Goal: Information Seeking & Learning: Find specific fact

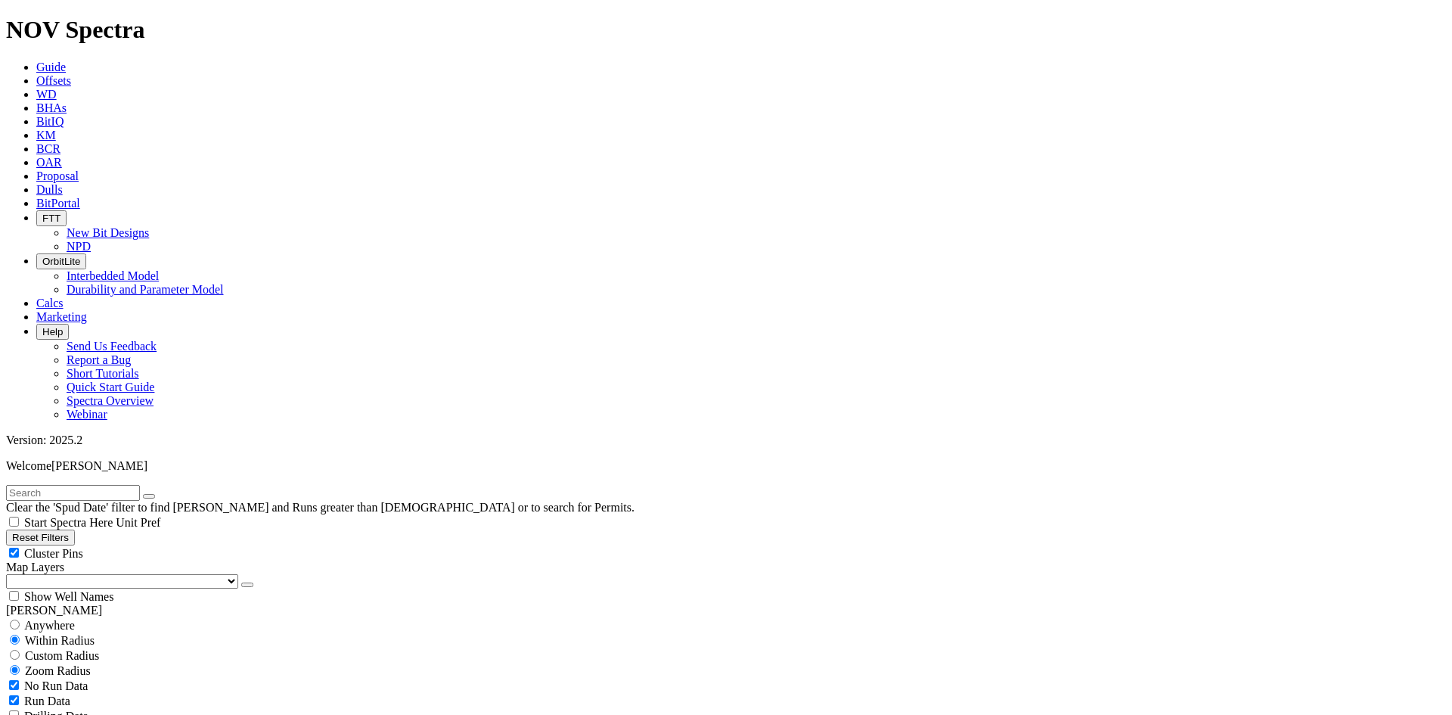
scroll to position [378, 0]
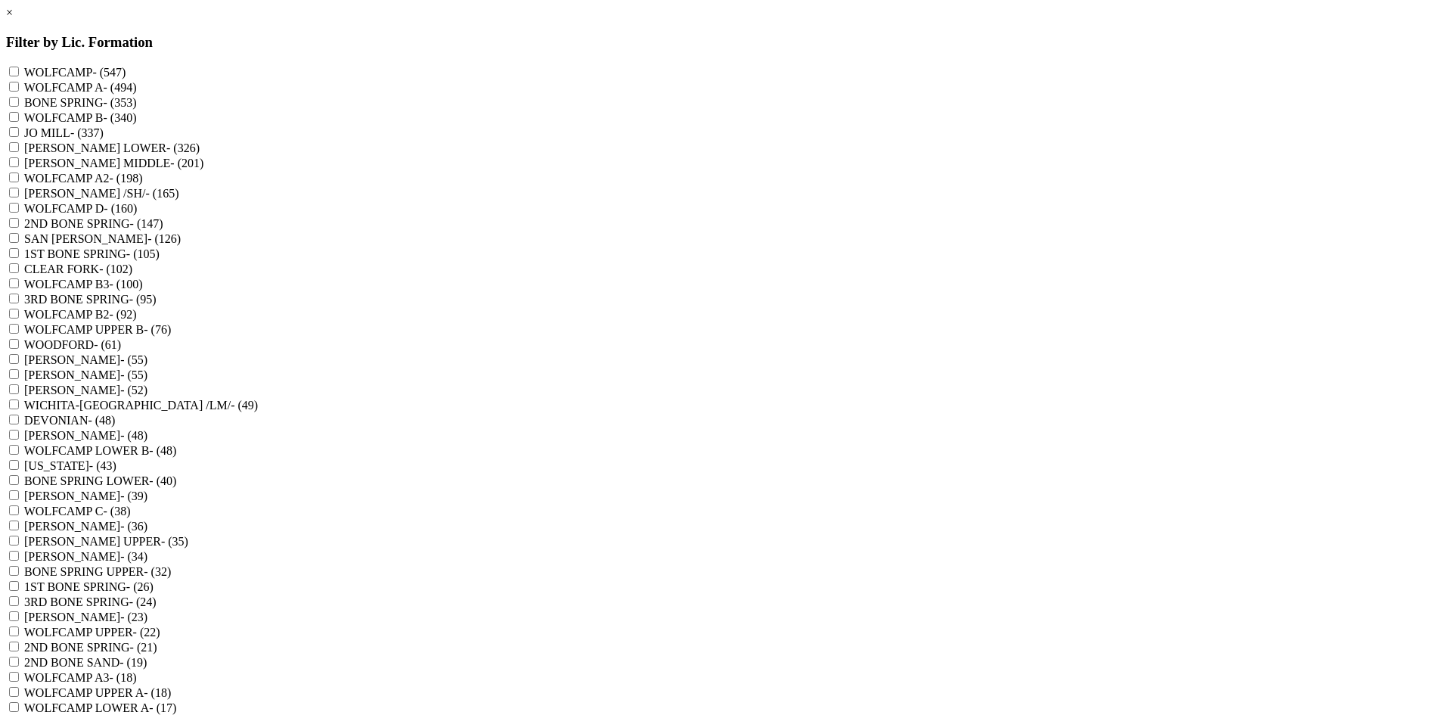
click at [178, 200] on label "[PERSON_NAME] /SH/ - (165)" at bounding box center [101, 193] width 154 height 13
click at [19, 197] on \/SH\/ "[PERSON_NAME] /SH/ - (165)" at bounding box center [14, 193] width 10 height 10
checkbox \/SH\/ "true"
click at [121, 351] on label "WOODFORD - (61)" at bounding box center [72, 344] width 97 height 13
click at [19, 349] on input "WOODFORD - (61)" at bounding box center [14, 344] width 10 height 10
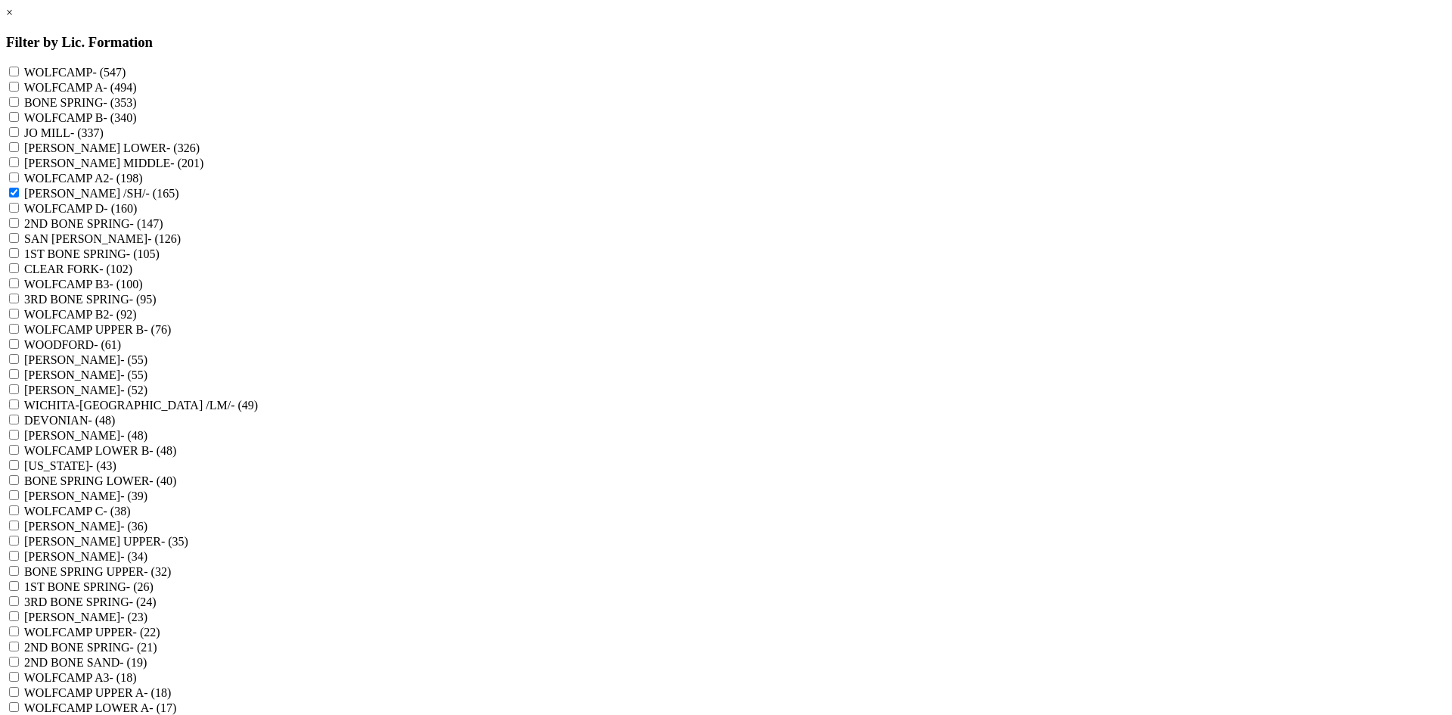
checkbox input "true"
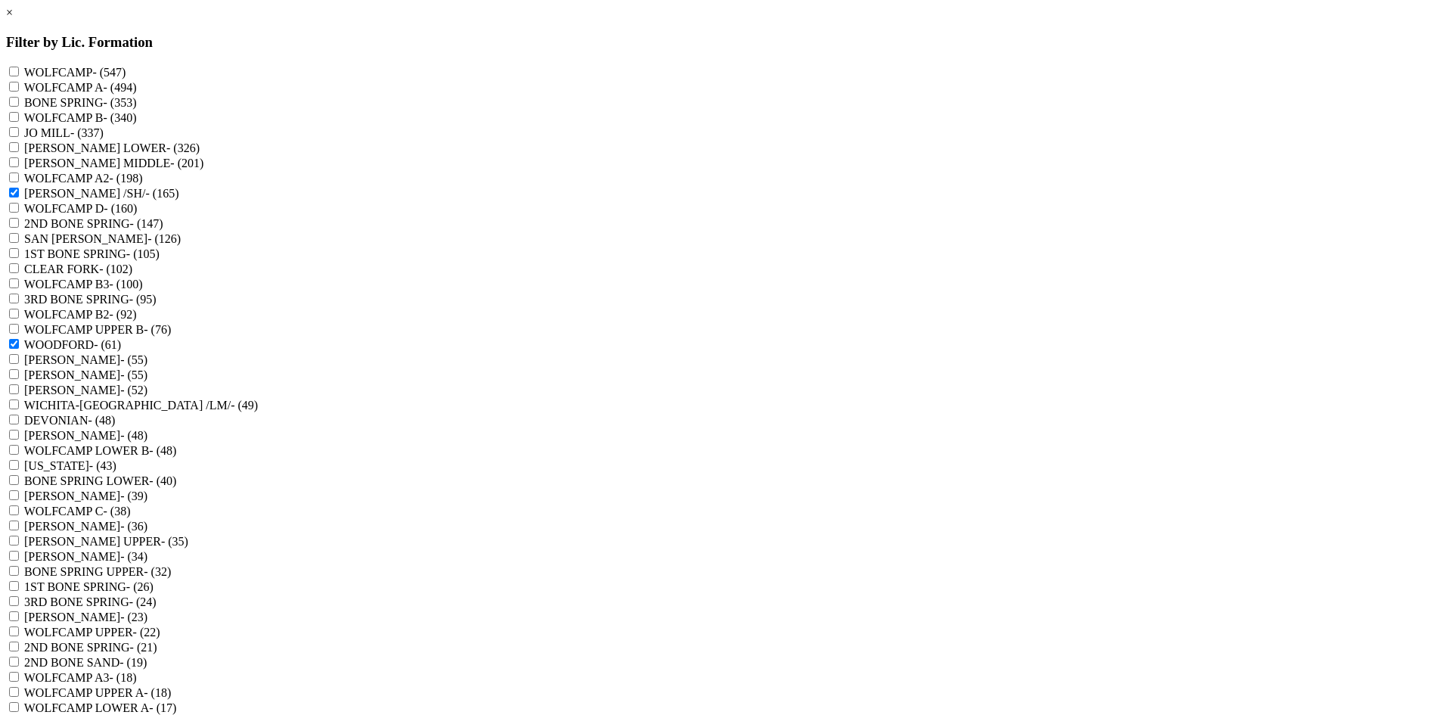
checkbox "true"
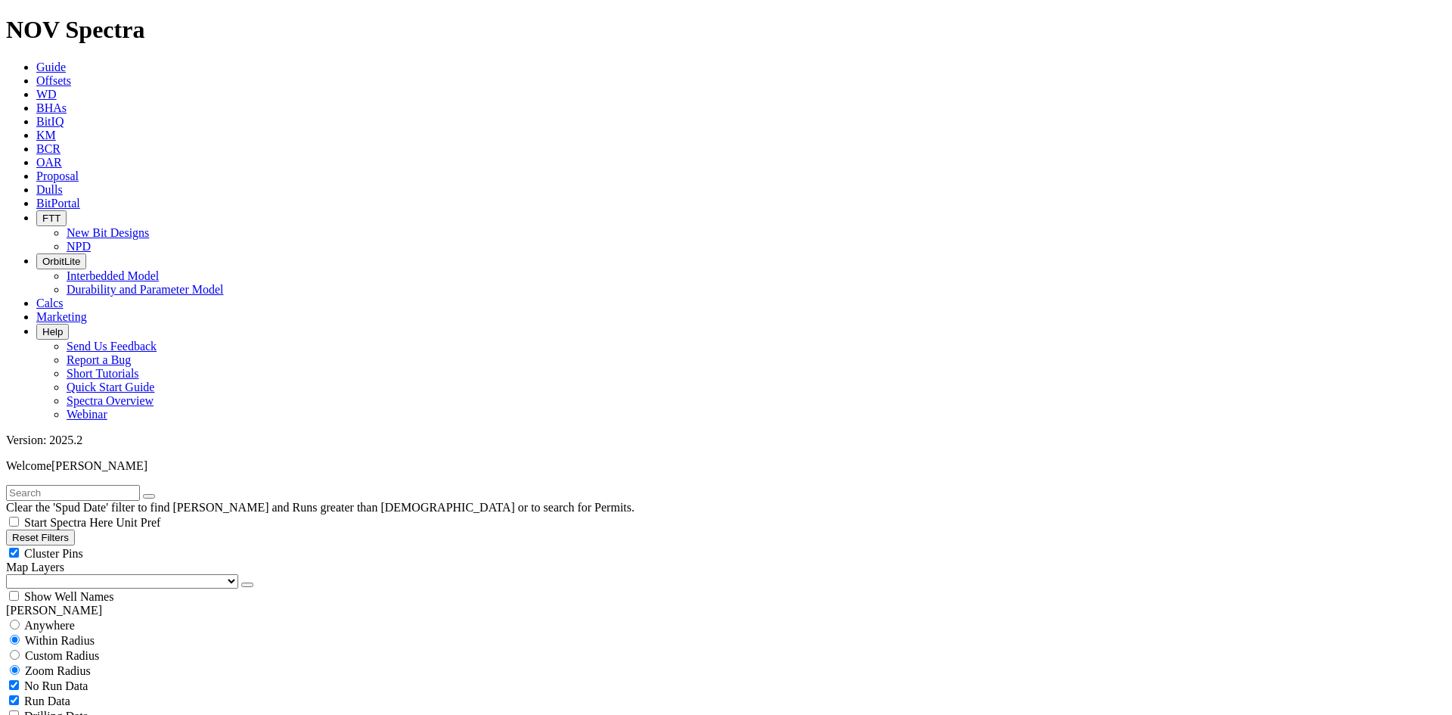
select select "6.75"
checkbox input "false"
select select "? number:6.75 ?"
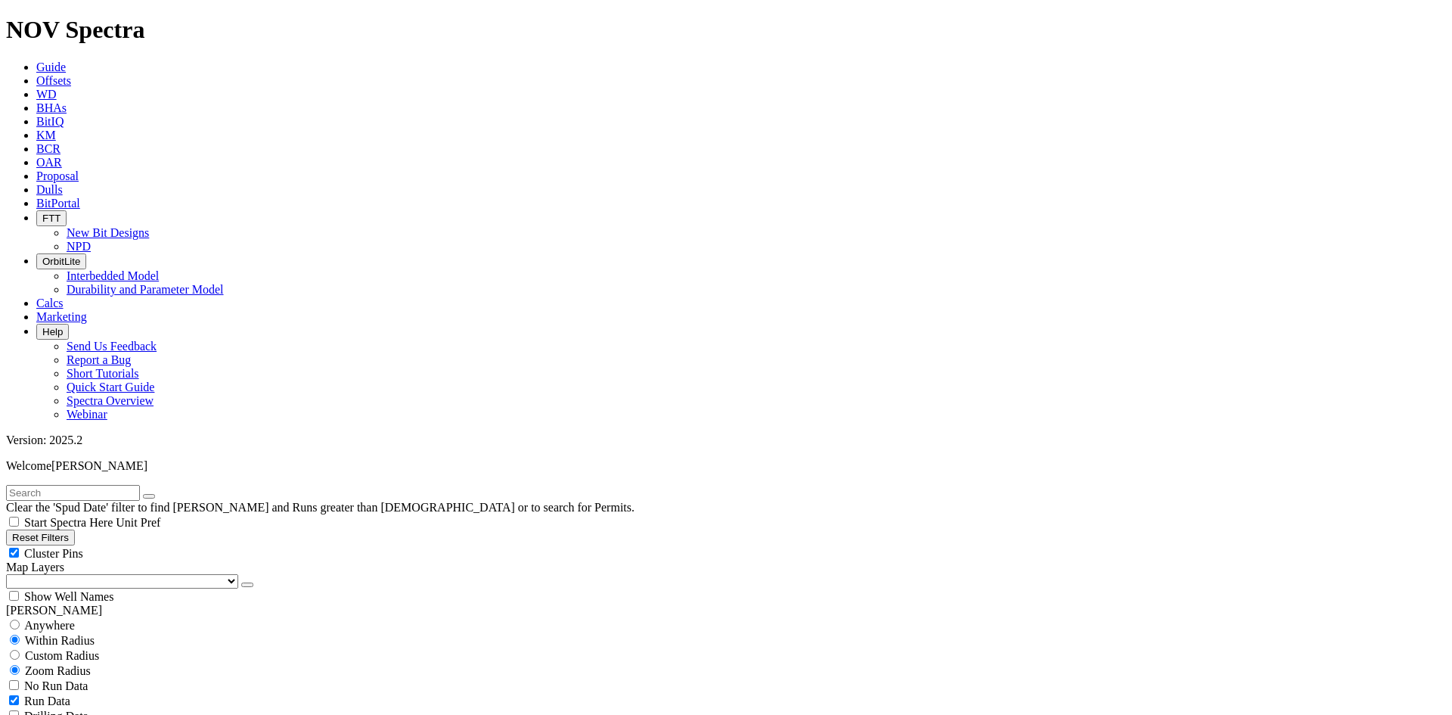
click at [83, 547] on span "Cluster Pins" at bounding box center [53, 553] width 59 height 13
checkbox input "false"
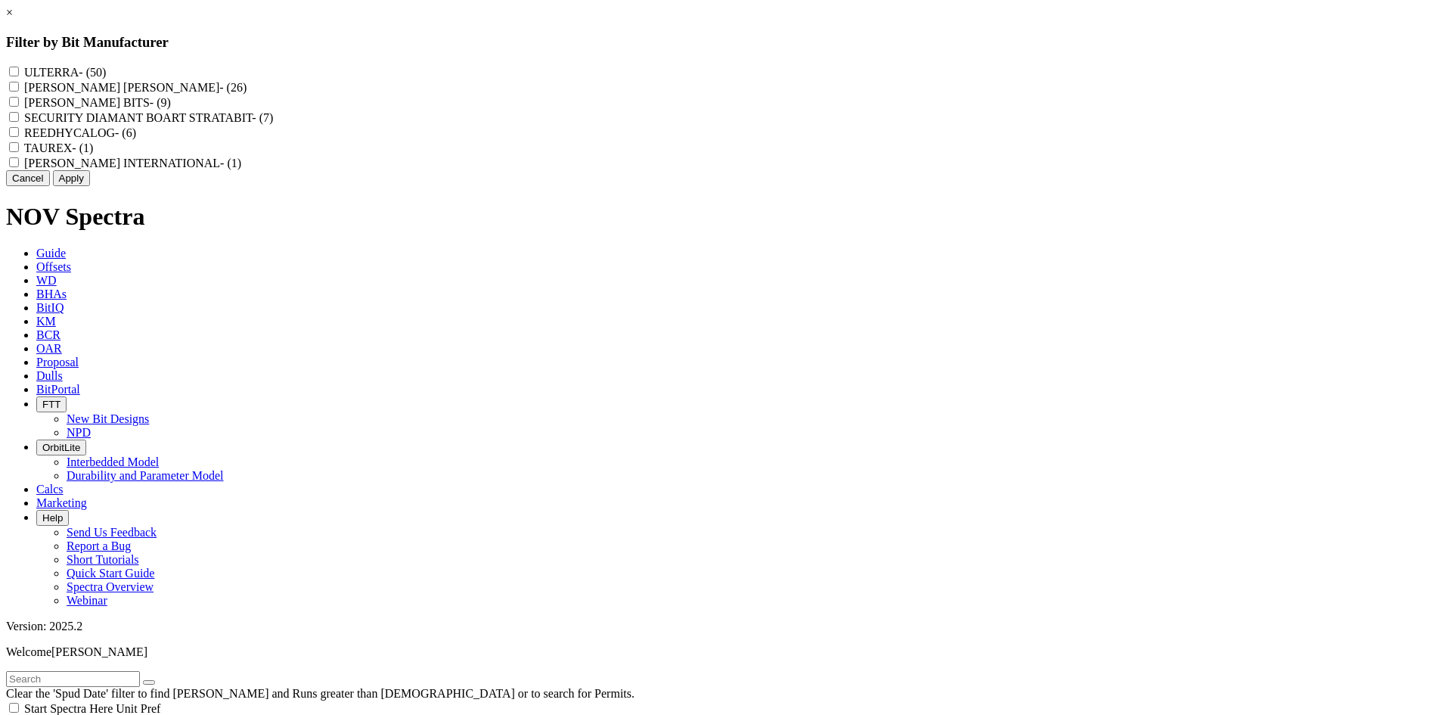
click at [136, 139] on label "REEDHYCALOG - (6)" at bounding box center [80, 132] width 112 height 13
click at [19, 137] on input "REEDHYCALOG - (6)" at bounding box center [14, 132] width 10 height 10
checkbox input "true"
click at [90, 186] on button "Apply" at bounding box center [71, 178] width 37 height 16
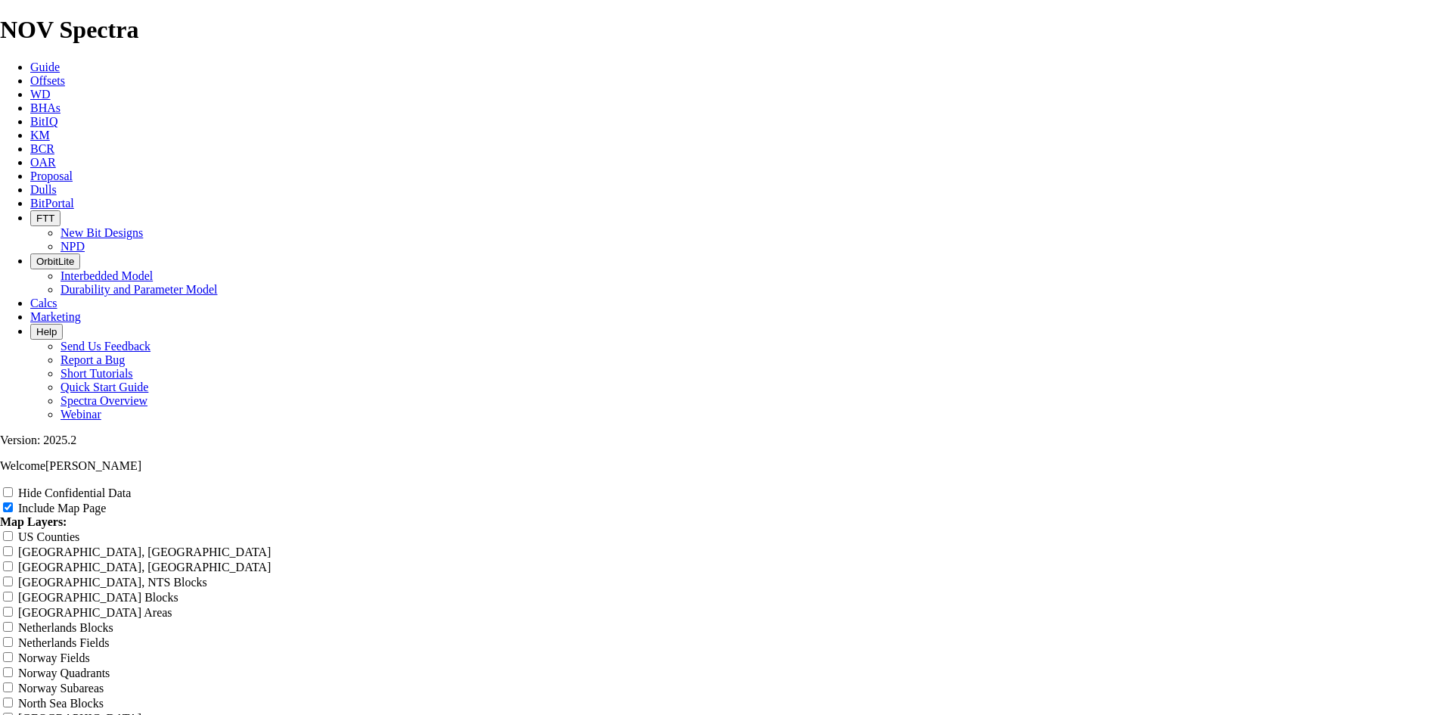
click at [131, 486] on label "Hide Confidential Data" at bounding box center [74, 492] width 113 height 13
click at [13, 487] on input "Hide Confidential Data" at bounding box center [8, 492] width 10 height 10
checkbox input "true"
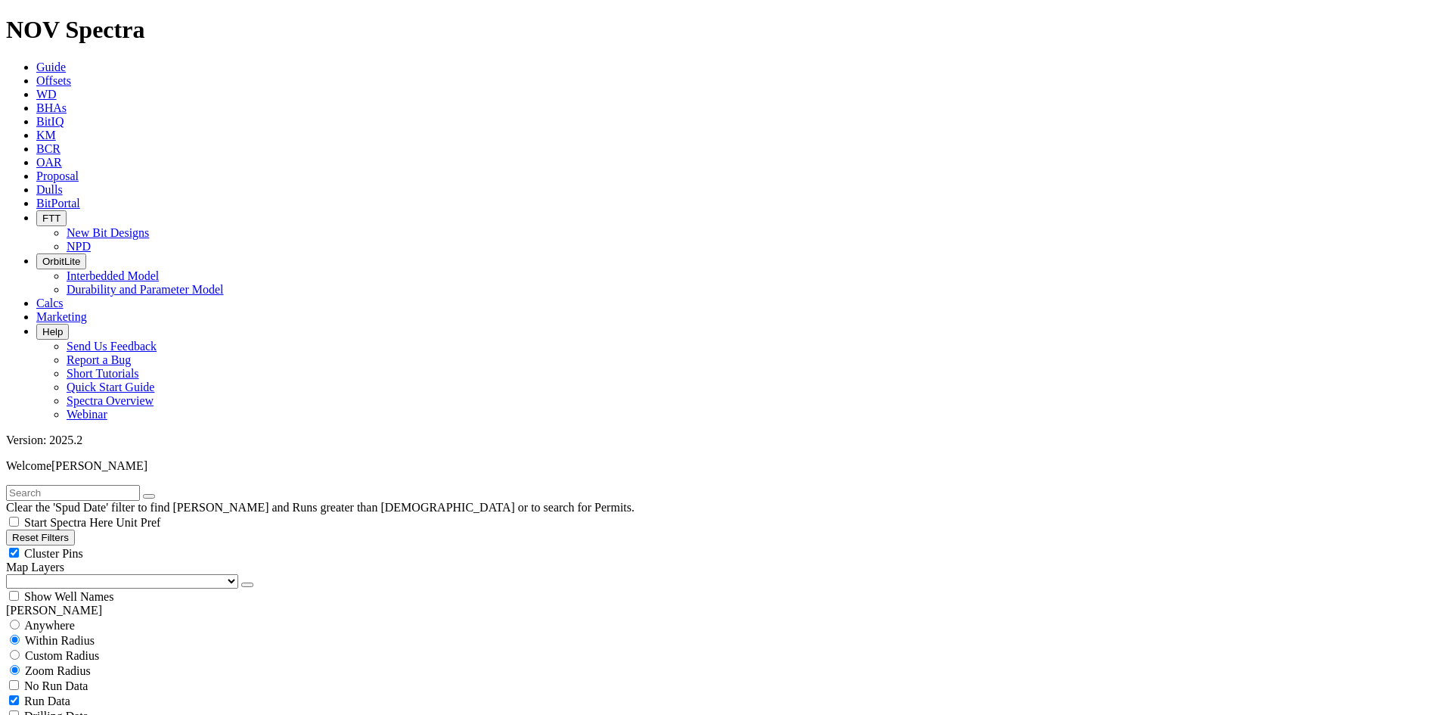
scroll to position [454, 0]
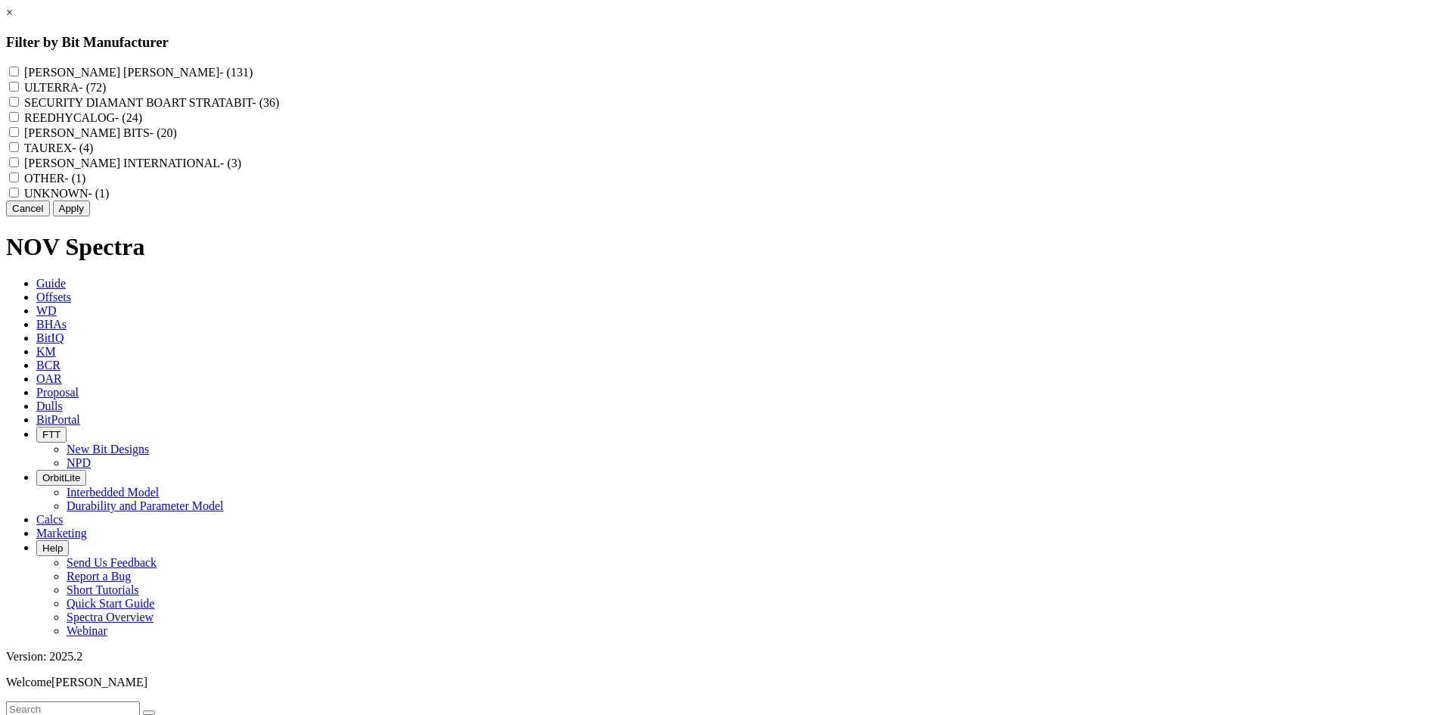
click at [142, 124] on label "REEDHYCALOG - (24)" at bounding box center [83, 117] width 118 height 13
click at [19, 122] on input "REEDHYCALOG - (24)" at bounding box center [14, 117] width 10 height 10
checkbox input "true"
click at [90, 216] on button "Apply" at bounding box center [71, 208] width 37 height 16
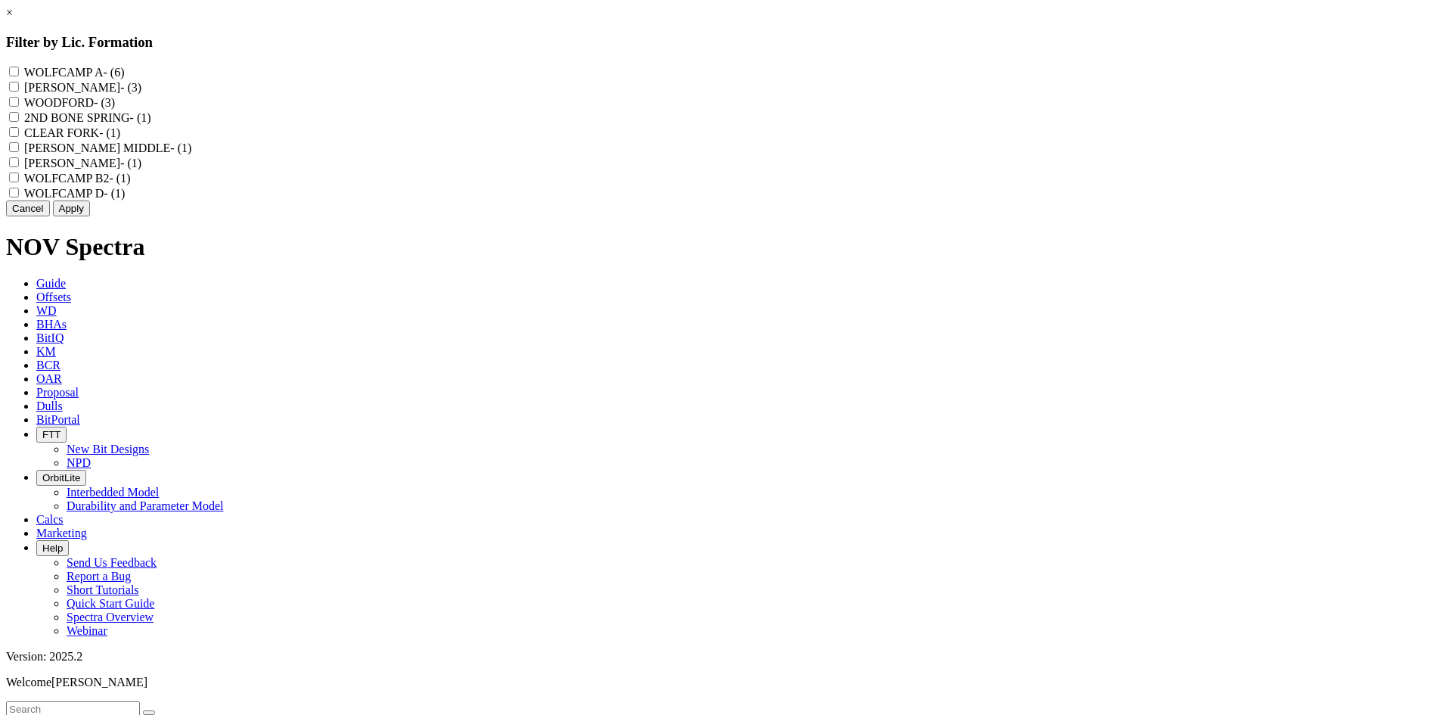
click at [141, 92] on label "[PERSON_NAME] - (3)" at bounding box center [82, 87] width 117 height 13
click at [19, 92] on "[PERSON_NAME] - (3)" at bounding box center [14, 87] width 10 height 10
checkbox "true"
click at [115, 109] on label "WOODFORD - (3)" at bounding box center [69, 102] width 91 height 13
click at [19, 107] on input "WOODFORD - (3)" at bounding box center [14, 102] width 10 height 10
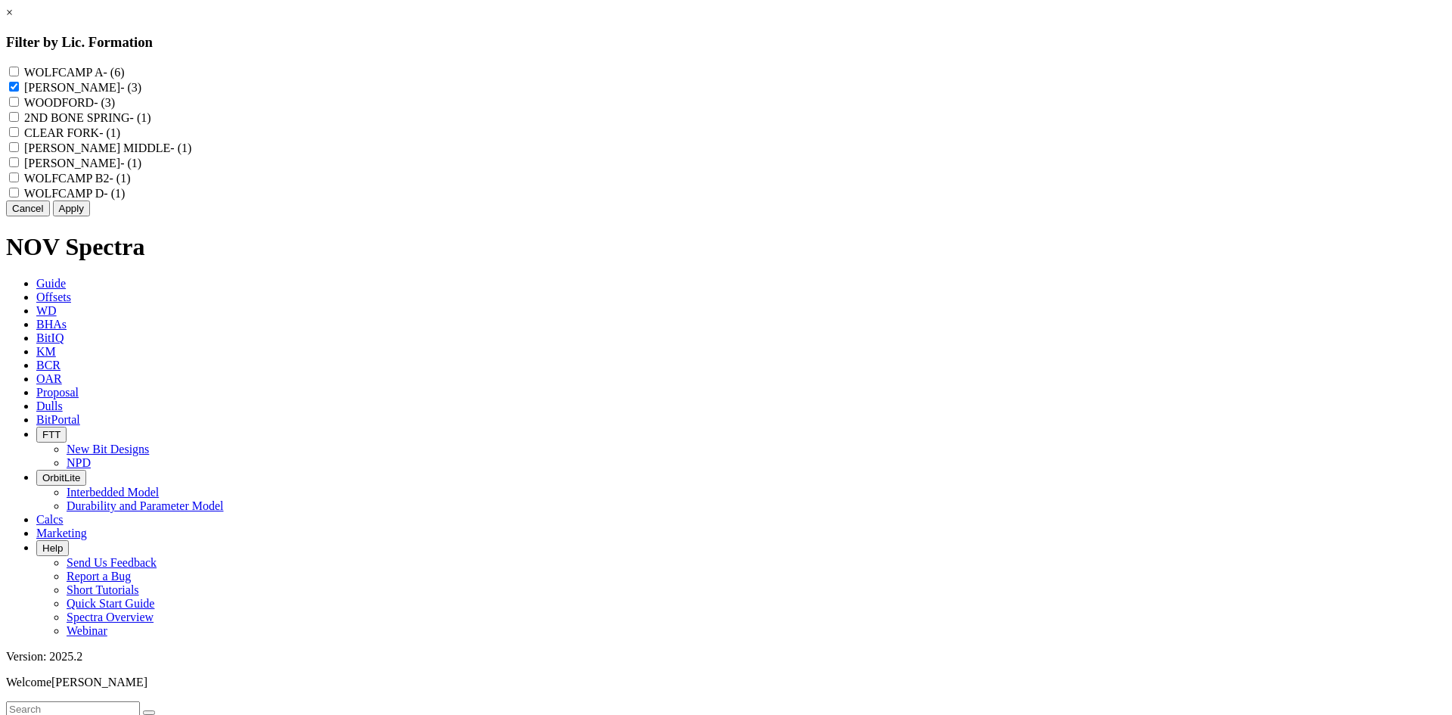
checkbox input "true"
click at [90, 216] on button "Apply" at bounding box center [71, 208] width 37 height 16
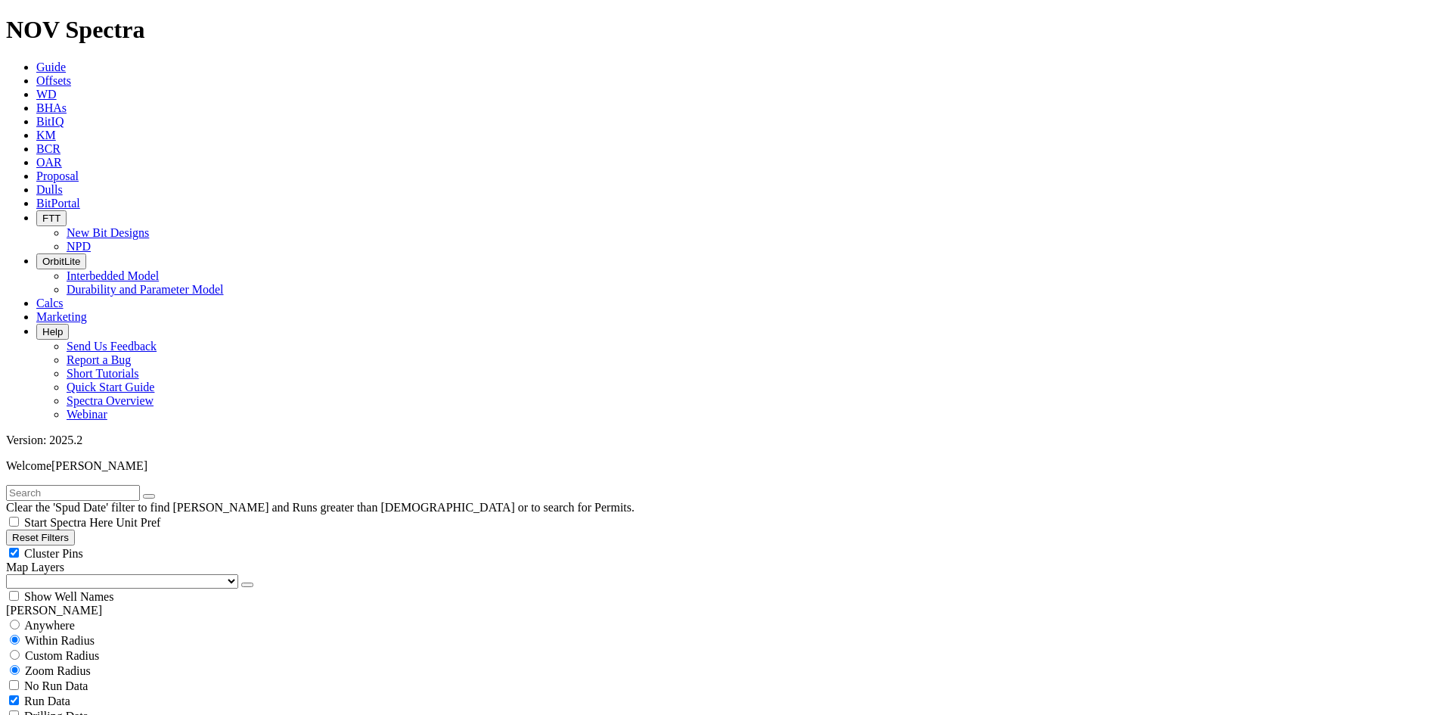
click at [234, 545] on div "Cluster Pins" at bounding box center [726, 552] width 1440 height 15
checkbox input "false"
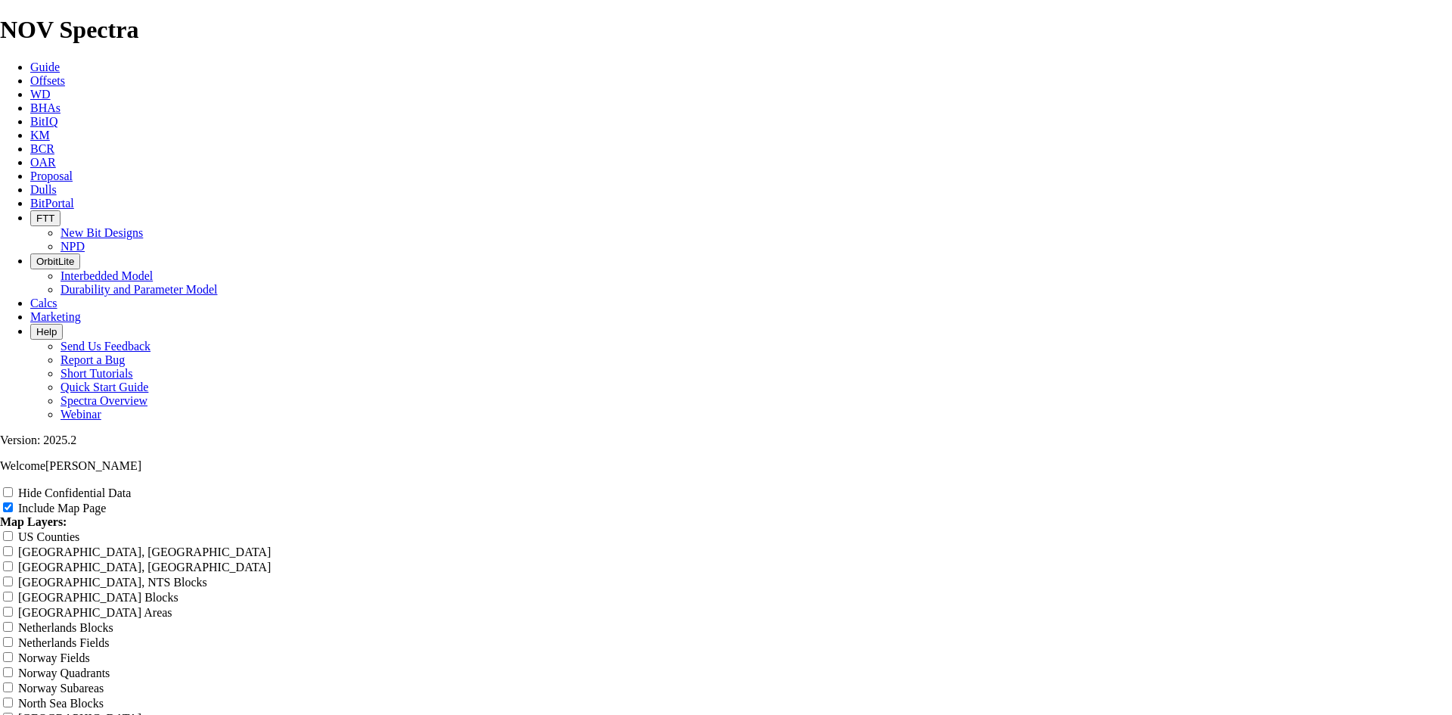
scroll to position [2496, 0]
drag, startPoint x: 1336, startPoint y: 62, endPoint x: 1079, endPoint y: 121, distance: 263.8
click at [131, 486] on label "Hide Confidential Data" at bounding box center [74, 492] width 113 height 13
click at [13, 487] on input "Hide Confidential Data" at bounding box center [8, 492] width 10 height 10
checkbox input "true"
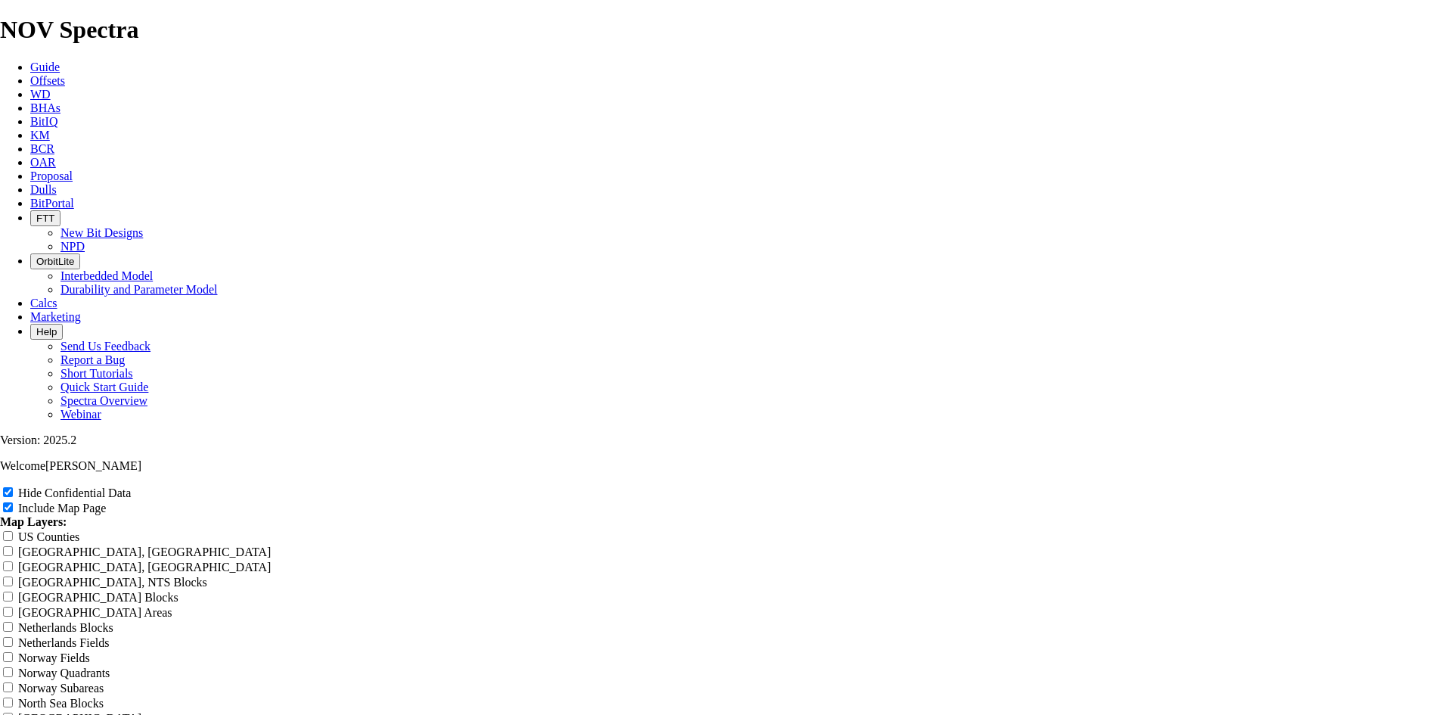
scroll to position [0, 0]
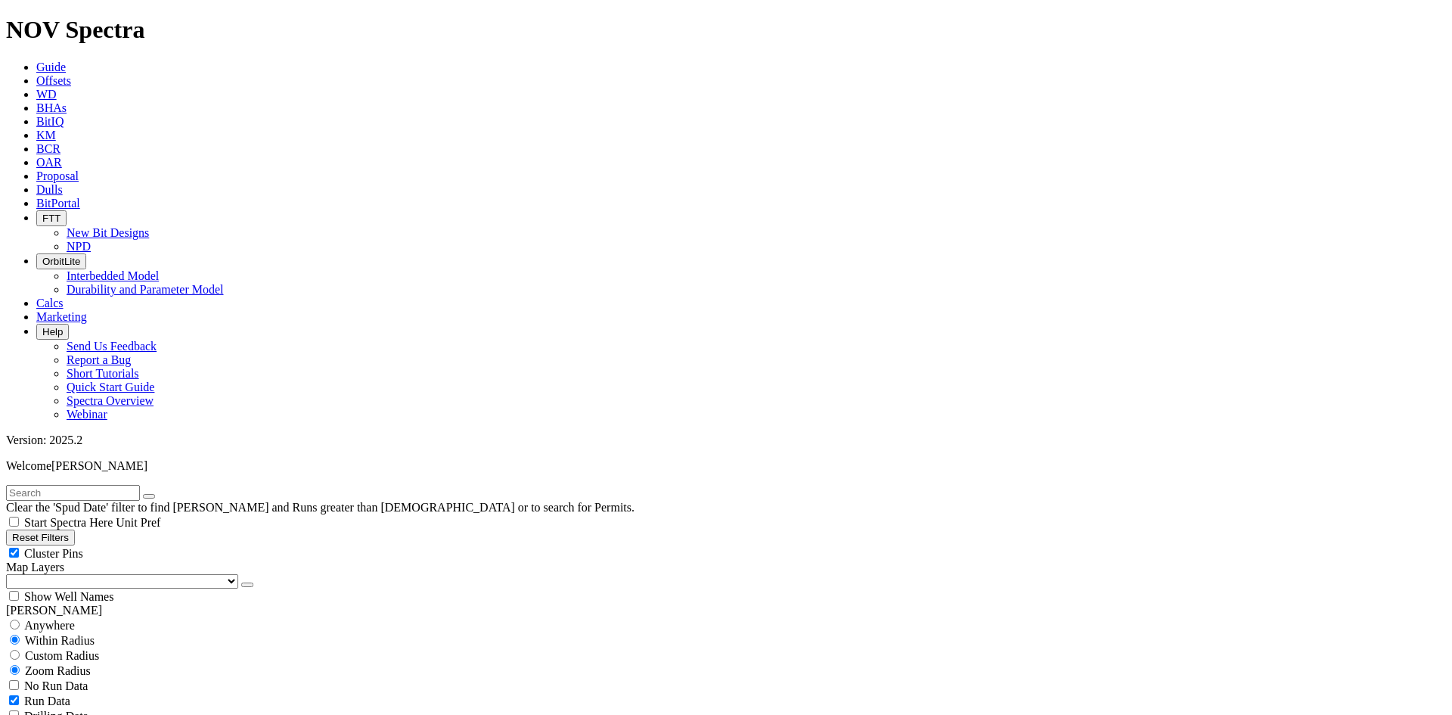
click at [75, 529] on button "Reset Filters" at bounding box center [40, 537] width 69 height 16
checkbox input "true"
select select
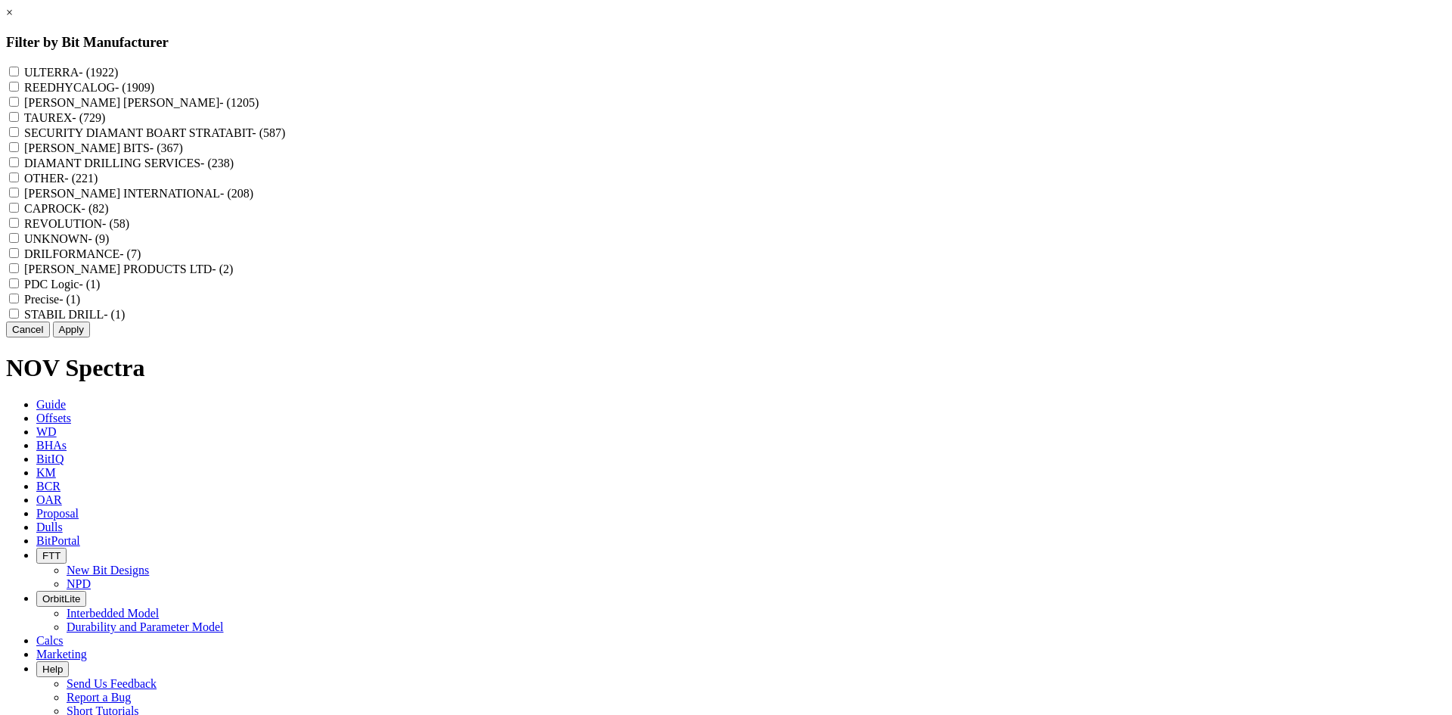
click at [154, 88] on label "REEDHYCALOG - (1909)" at bounding box center [89, 87] width 130 height 13
click at [19, 88] on input "REEDHYCALOG - (1909)" at bounding box center [14, 87] width 10 height 10
checkbox input "true"
click at [90, 337] on button "Apply" at bounding box center [71, 329] width 37 height 16
checkbox input "false"
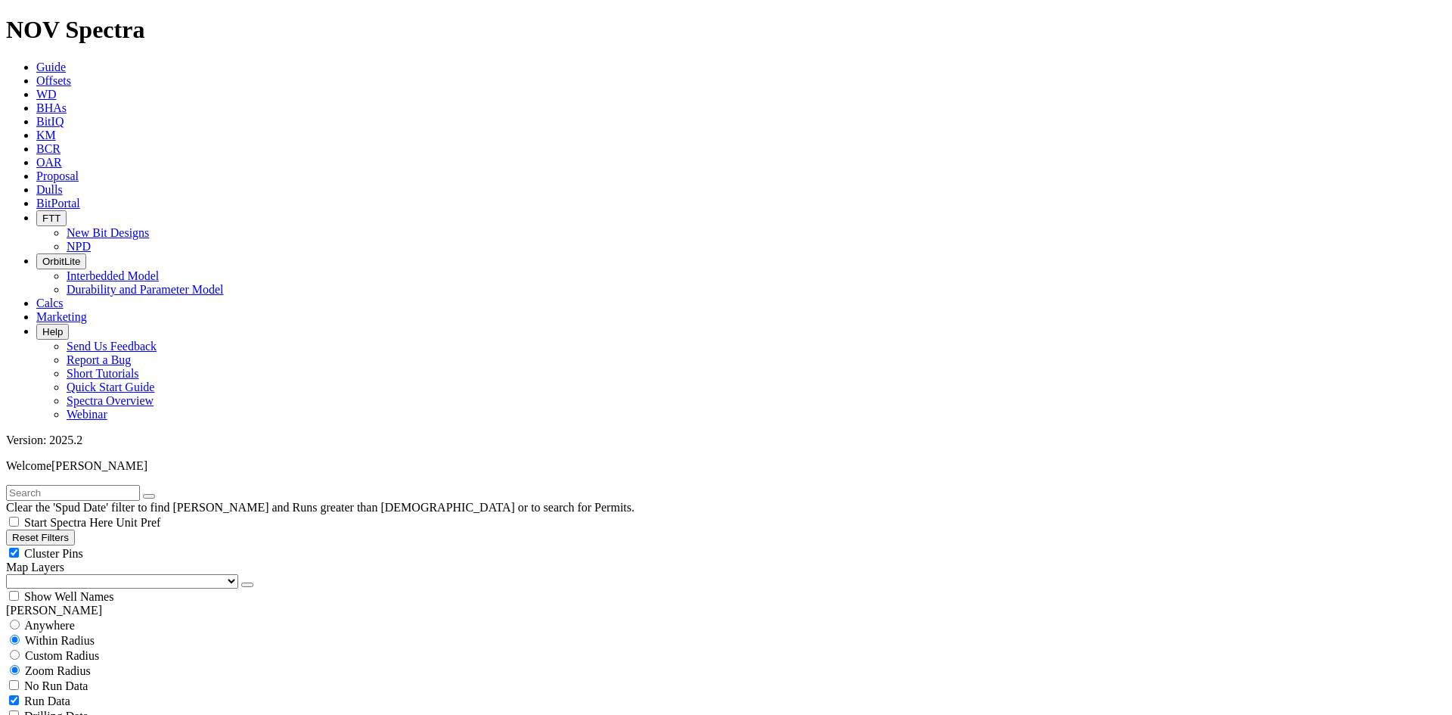
scroll to position [208592, 0]
select select "? number:6.75 ?"
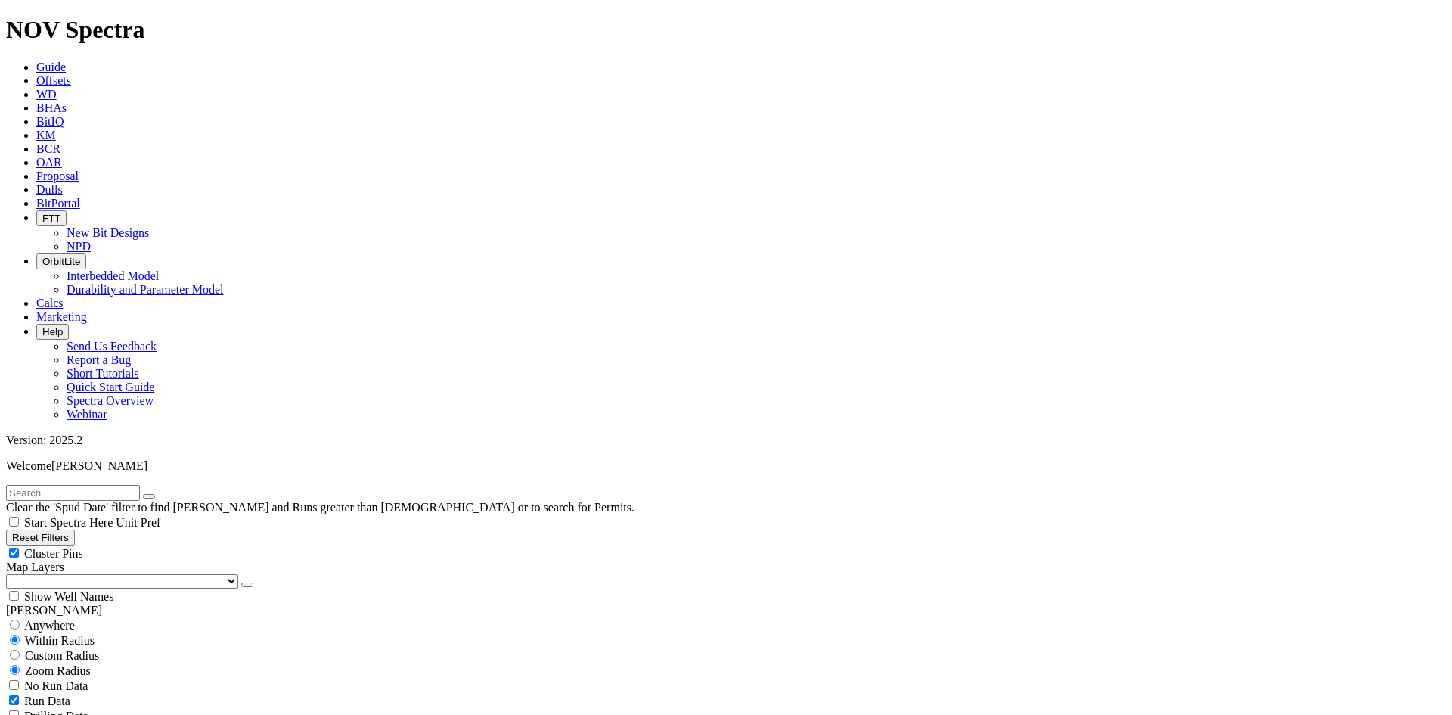
click at [83, 547] on span "Cluster Pins" at bounding box center [53, 553] width 59 height 13
checkbox input "false"
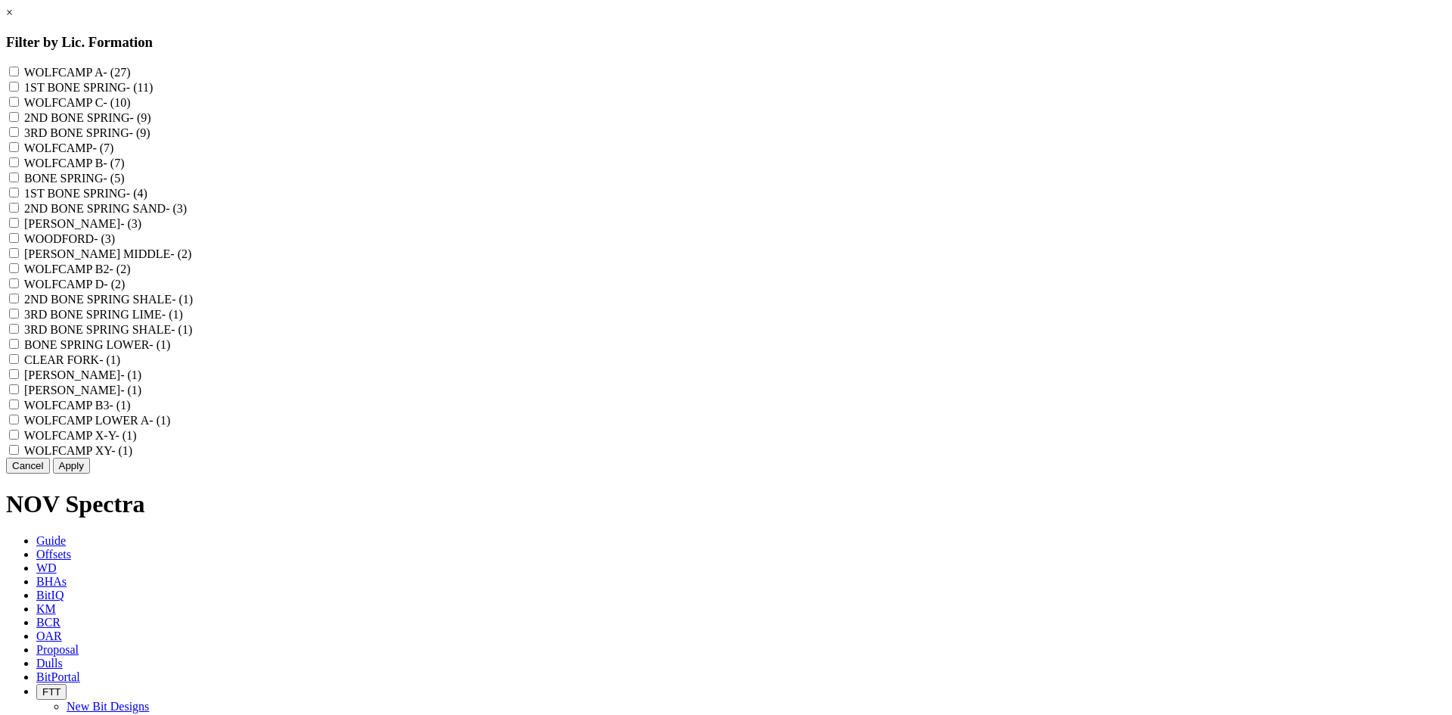
click at [141, 230] on label "[PERSON_NAME] - (3)" at bounding box center [82, 223] width 117 height 13
click at [19, 228] on "[PERSON_NAME] - (3)" at bounding box center [14, 223] width 10 height 10
checkbox "true"
click at [115, 245] on label "WOODFORD - (3)" at bounding box center [69, 238] width 91 height 13
click at [19, 243] on input "WOODFORD - (3)" at bounding box center [14, 238] width 10 height 10
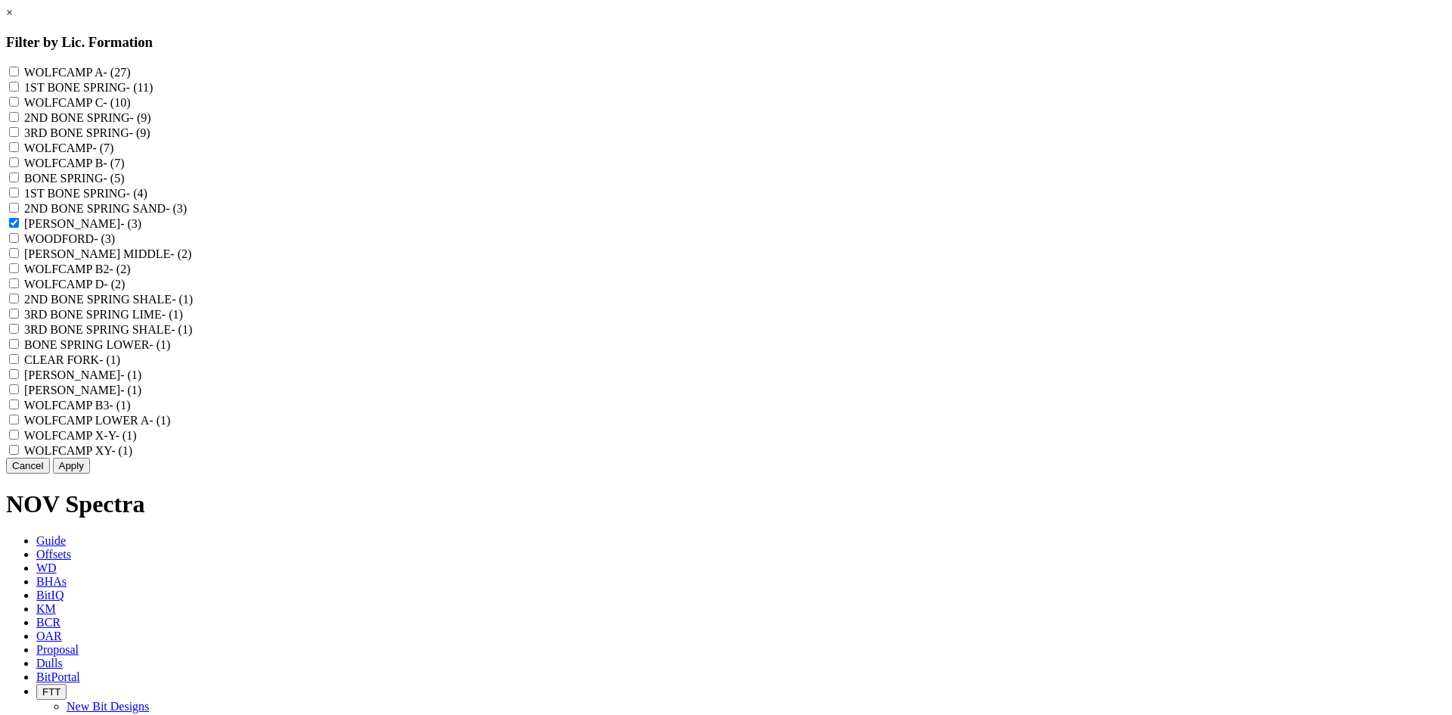
checkbox input "true"
click at [90, 473] on button "Apply" at bounding box center [71, 466] width 37 height 16
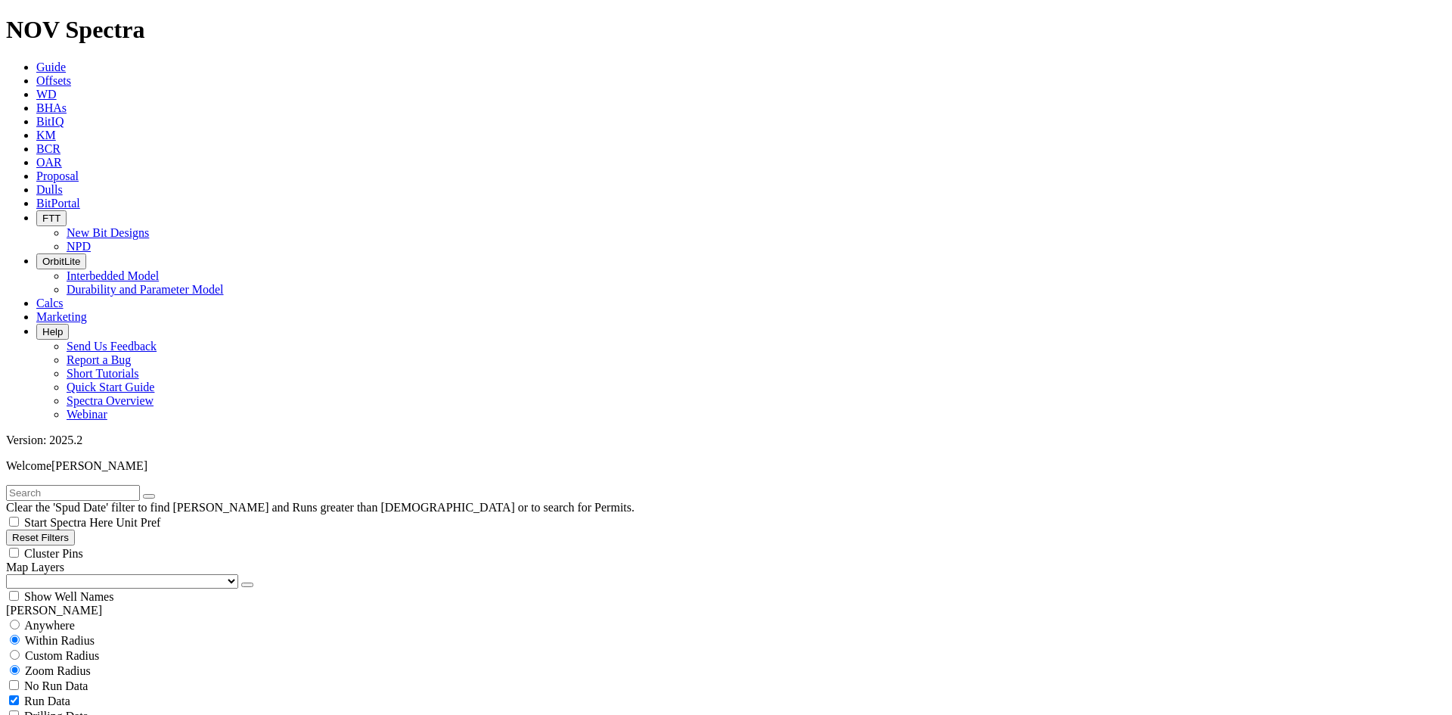
scroll to position [454, 0]
select select
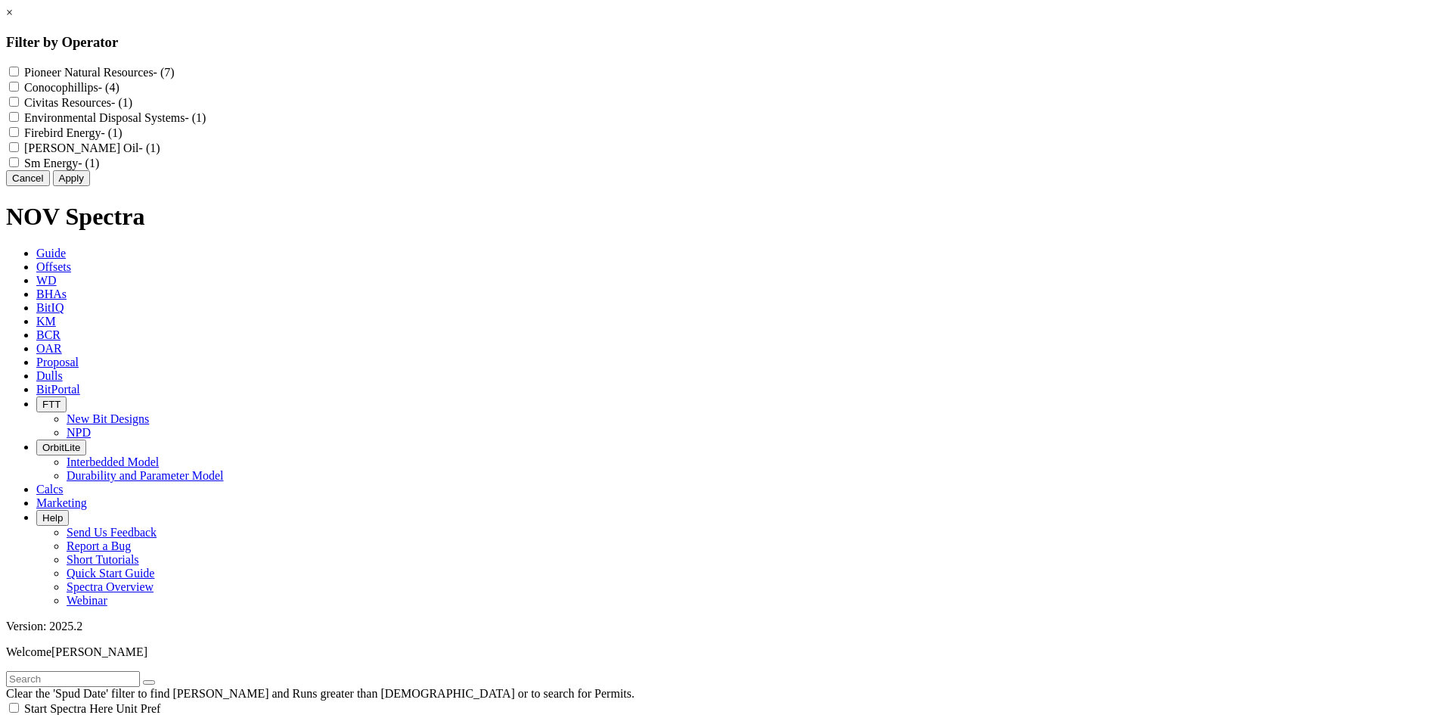
click at [99, 169] on label "Sm Energy - (1)" at bounding box center [61, 163] width 75 height 13
click at [19, 167] on Energy "Sm Energy - (1)" at bounding box center [14, 162] width 10 height 10
checkbox Energy "true"
click at [90, 186] on button "Apply" at bounding box center [71, 178] width 37 height 16
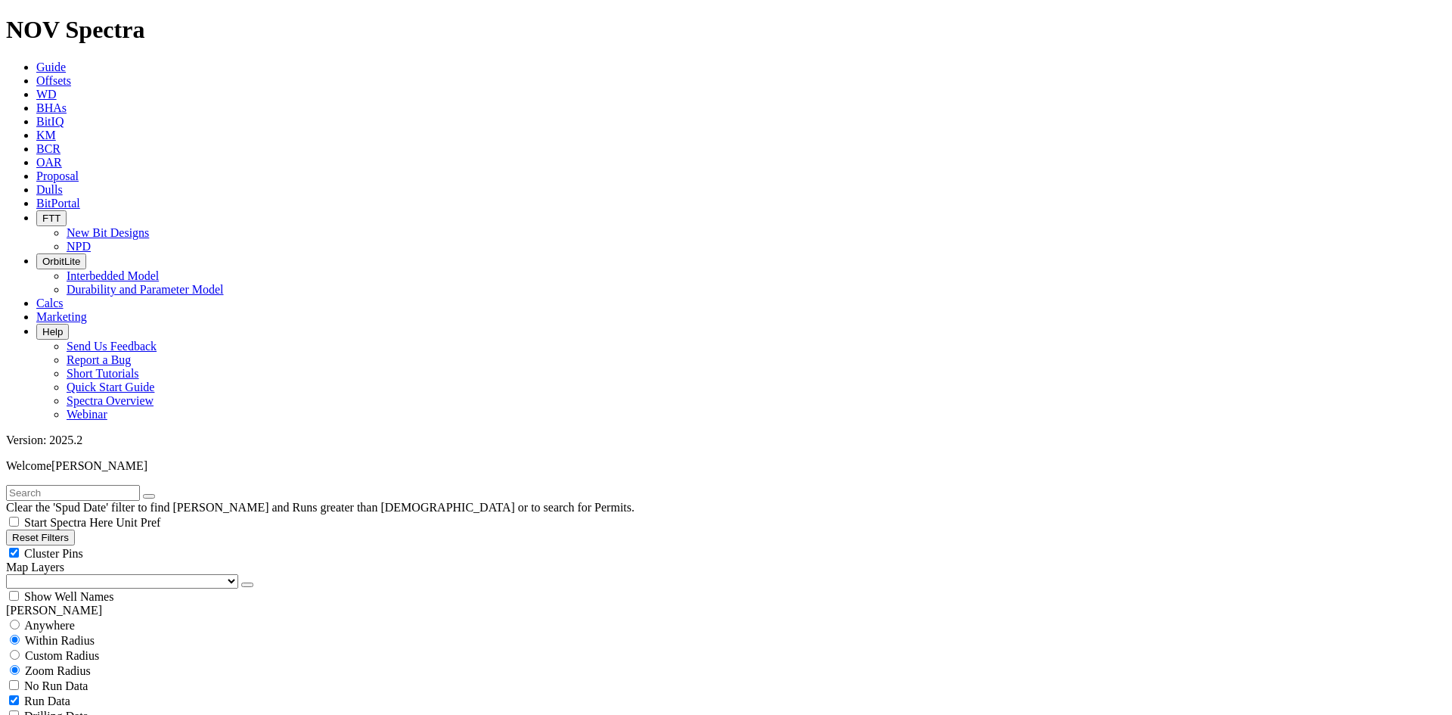
scroll to position [303, 0]
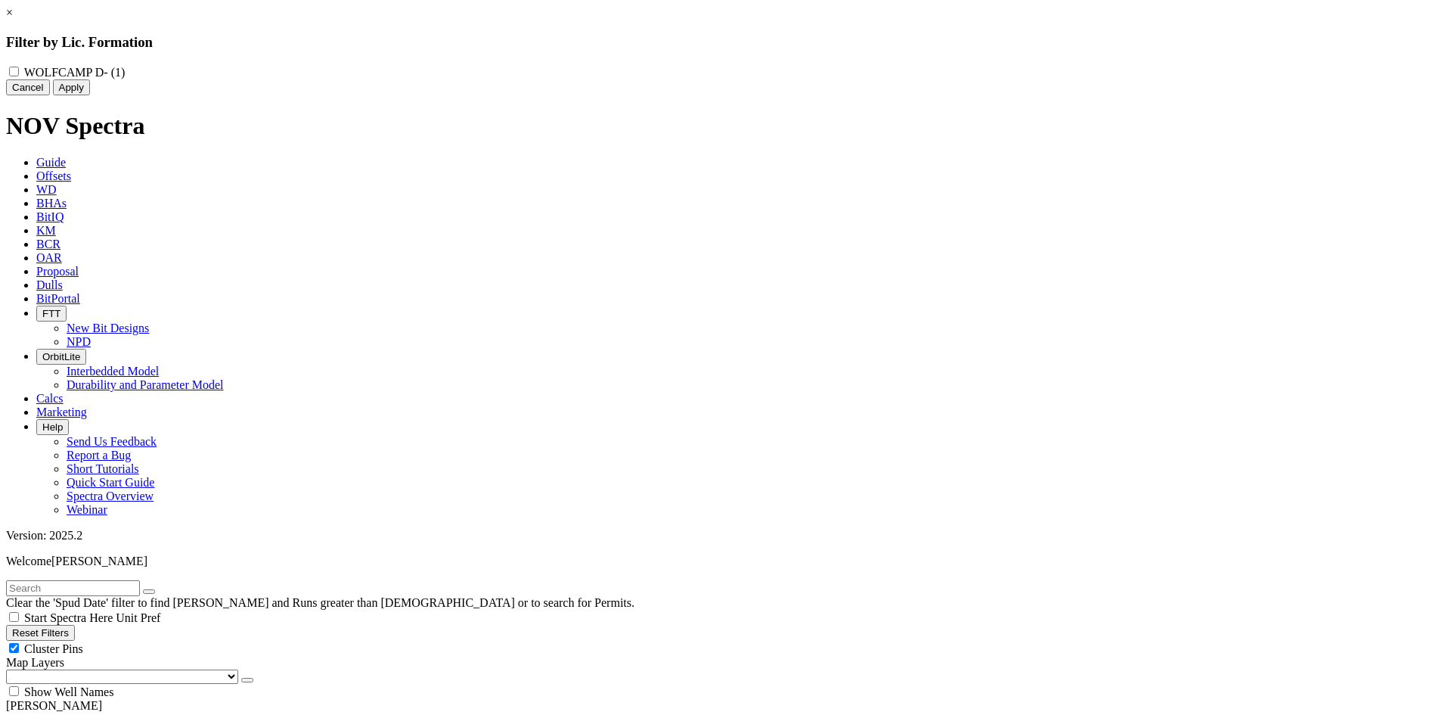
click at [13, 19] on link "×" at bounding box center [9, 12] width 7 height 13
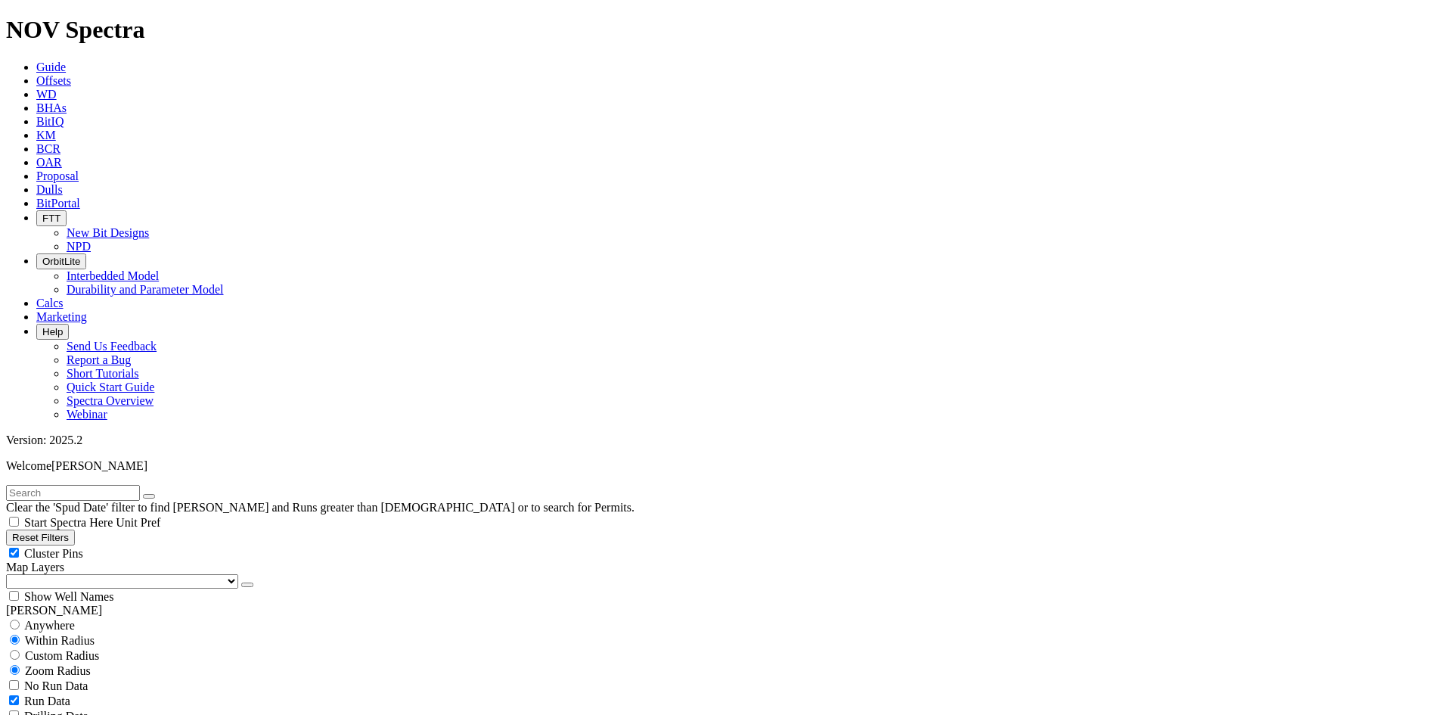
click at [75, 529] on button "Reset Filters" at bounding box center [40, 537] width 69 height 16
checkbox input "true"
select select
click at [63, 183] on span "Dulls" at bounding box center [49, 189] width 26 height 13
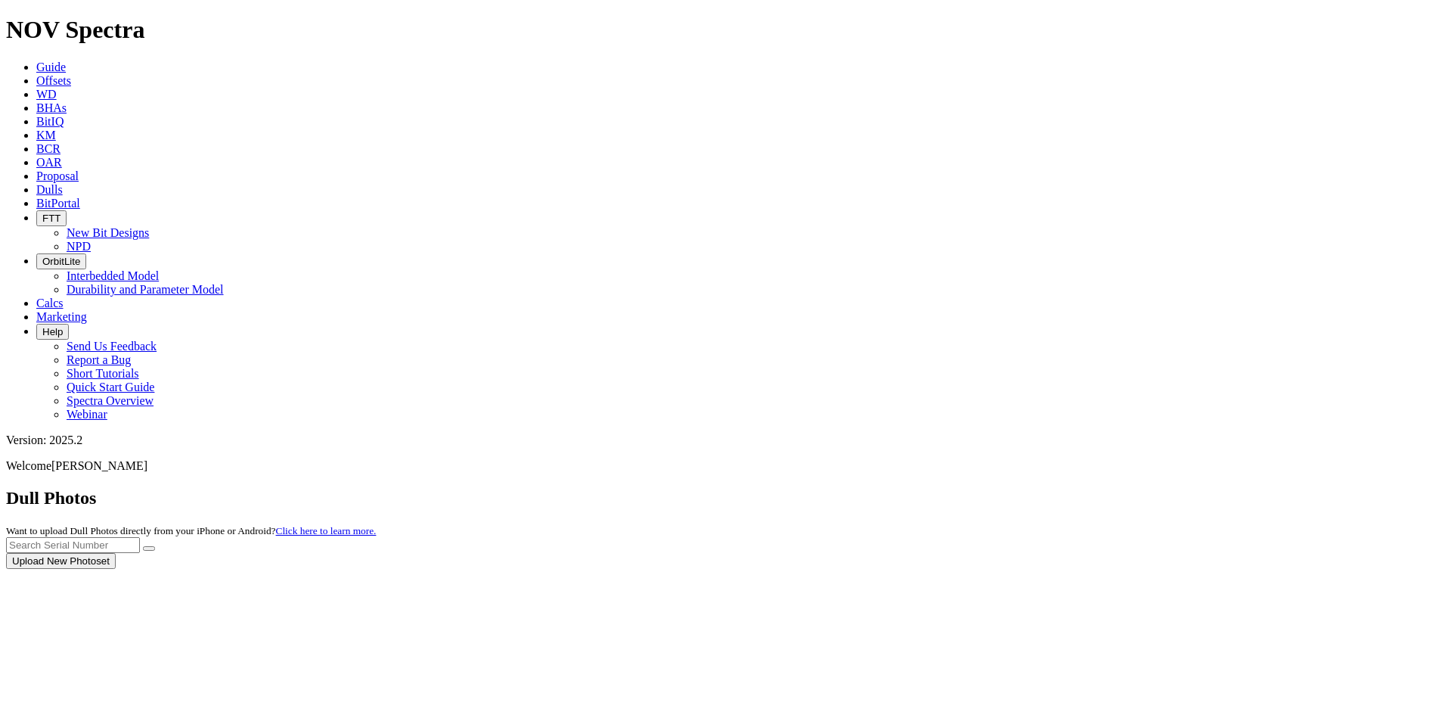
click at [1137, 569] on div at bounding box center [726, 569] width 1440 height 0
click at [1135, 569] on div at bounding box center [726, 569] width 1440 height 0
click at [140, 537] on input "text" at bounding box center [73, 545] width 134 height 16
type input "a310372"
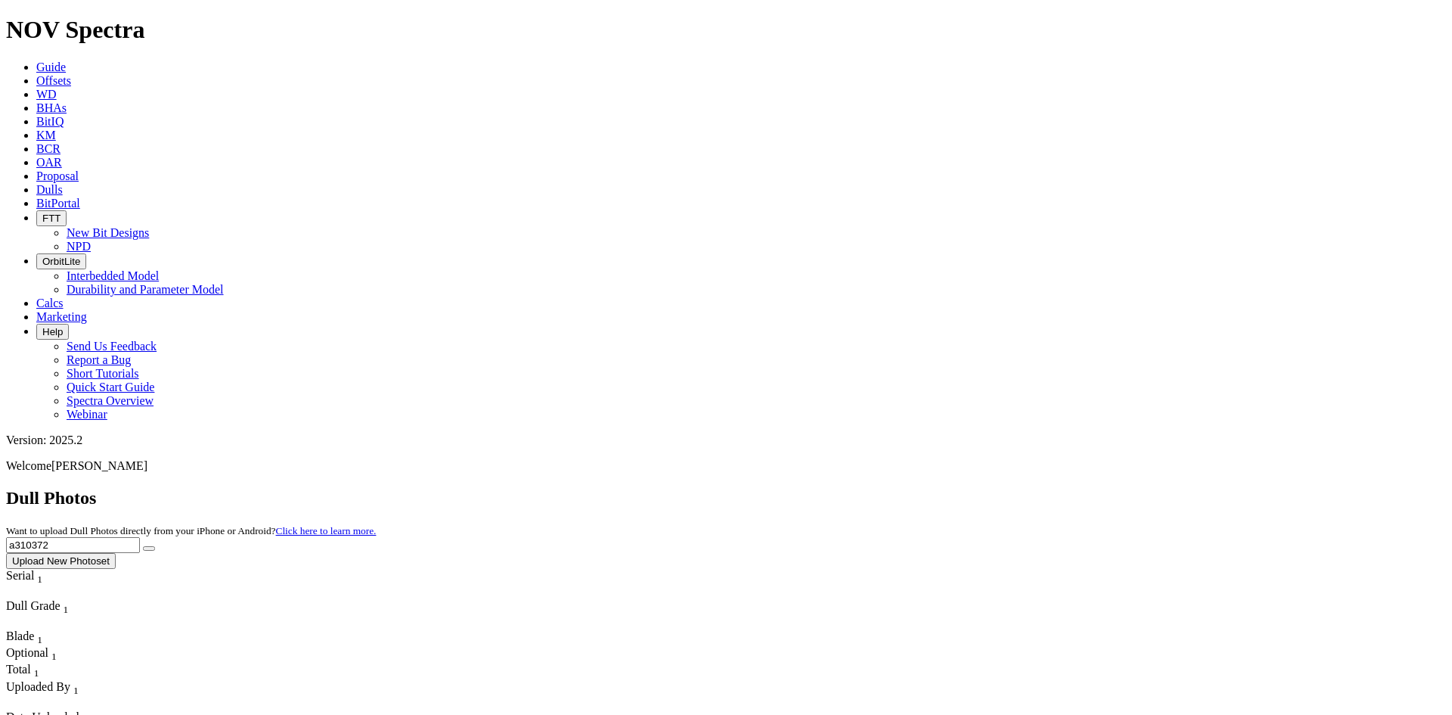
click at [149, 548] on icon "submit" at bounding box center [149, 548] width 0 height 0
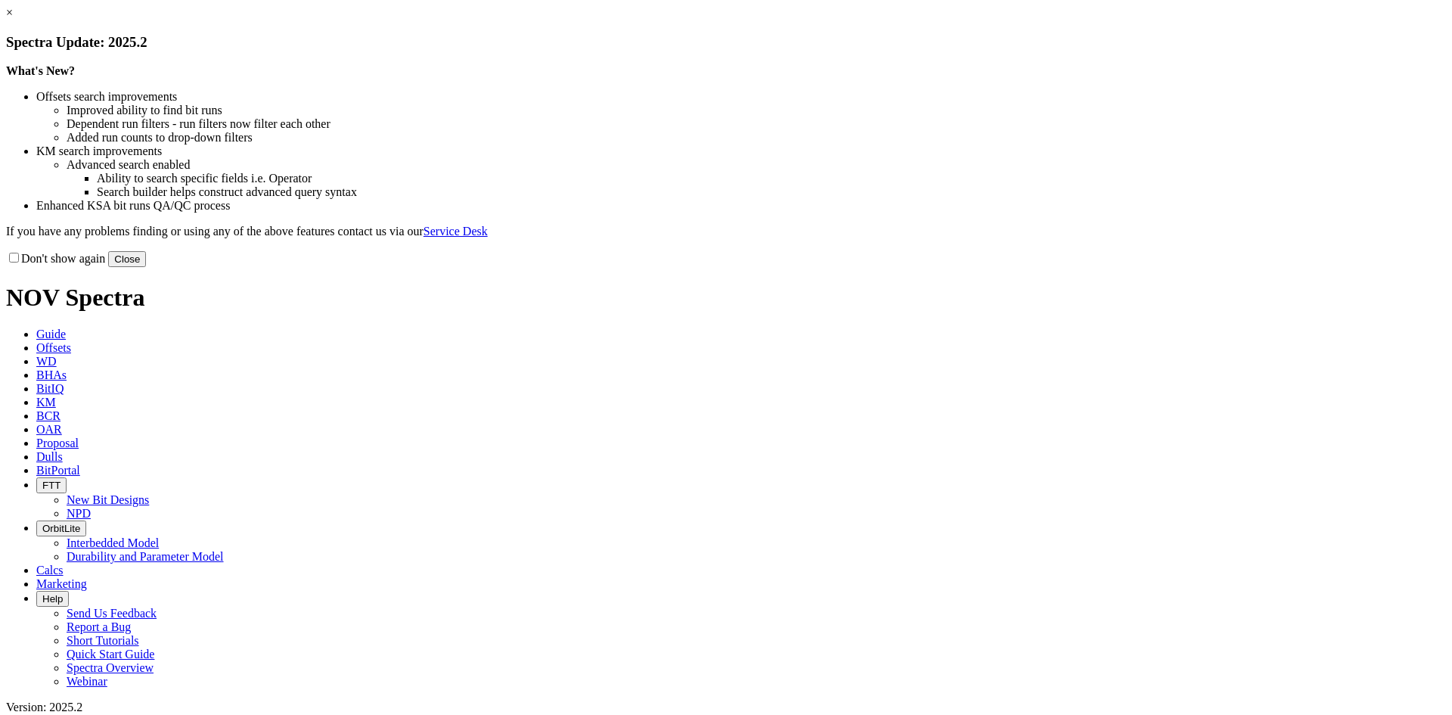
drag, startPoint x: 1049, startPoint y: 120, endPoint x: 1091, endPoint y: 101, distance: 46.0
click at [13, 19] on link "×" at bounding box center [9, 12] width 7 height 13
click at [146, 267] on button "Close" at bounding box center [127, 259] width 38 height 16
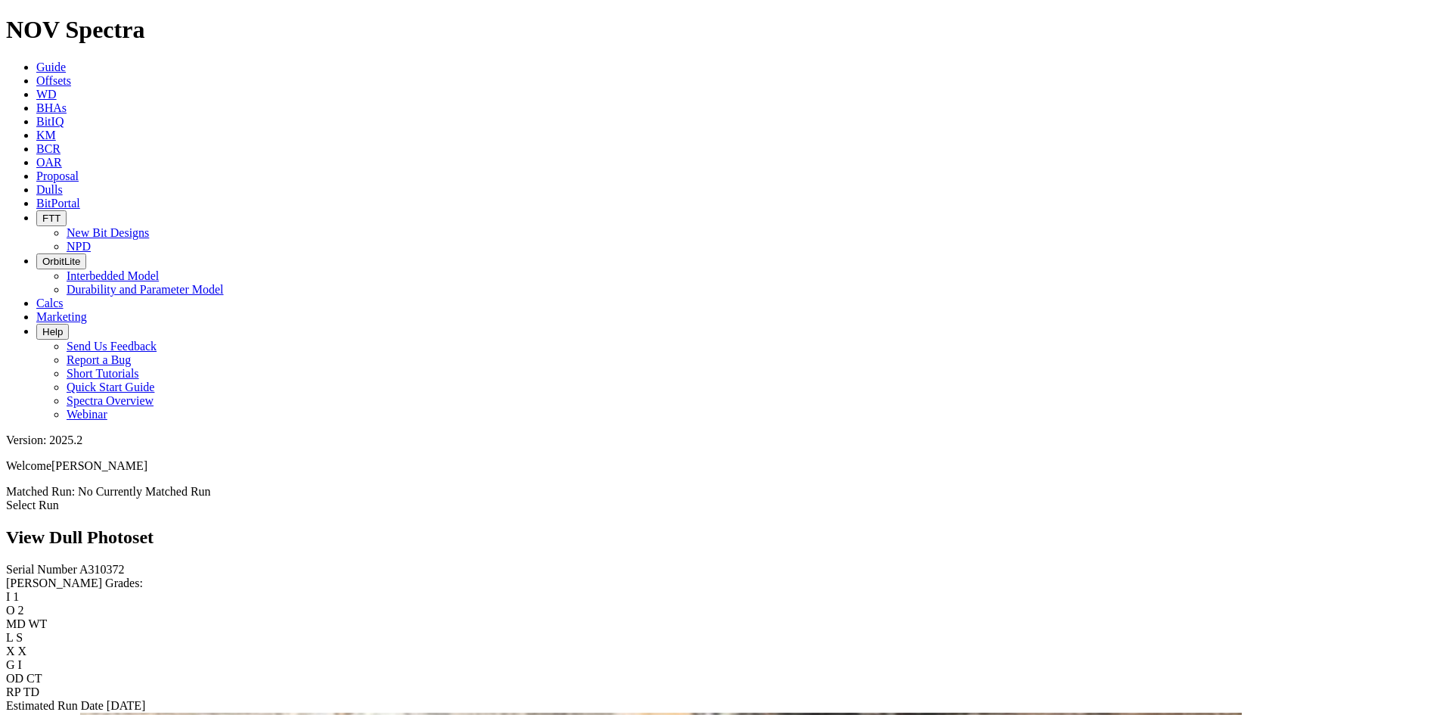
scroll to position [454, 0]
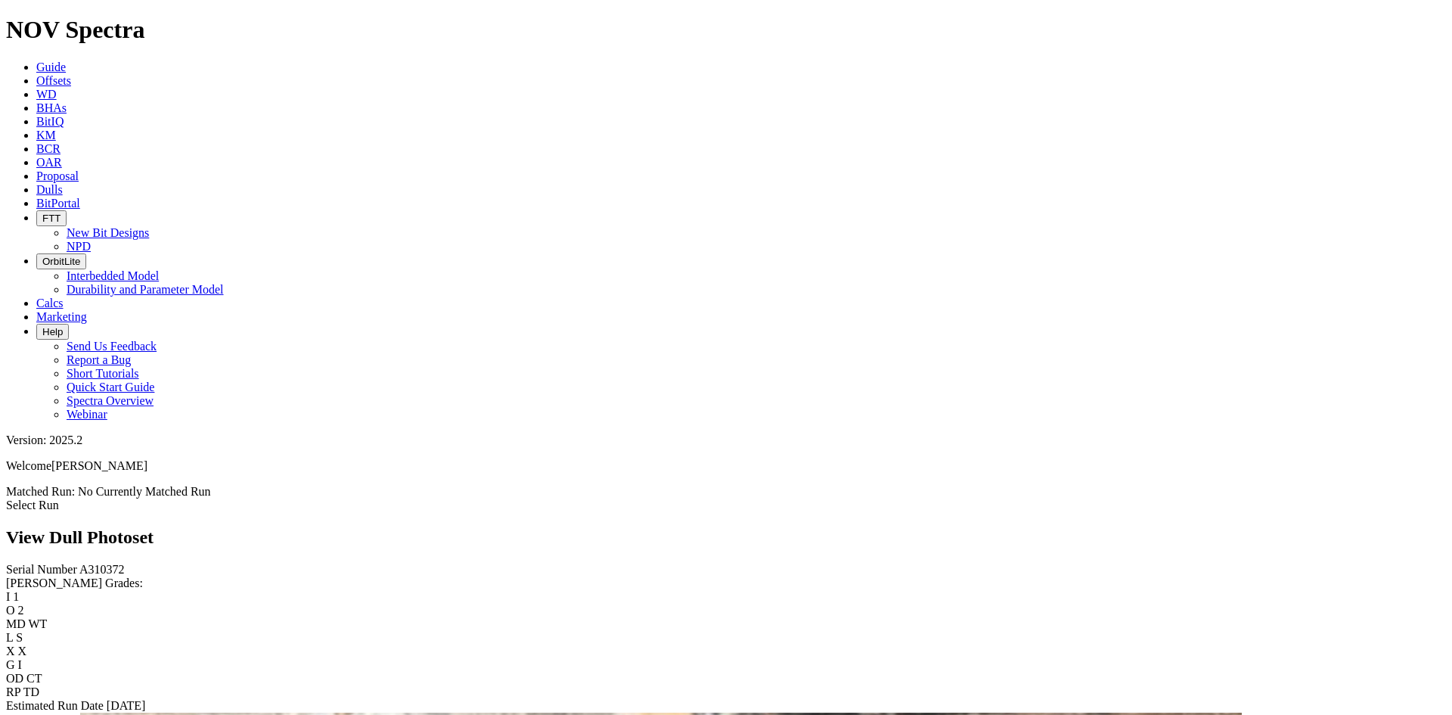
drag, startPoint x: 413, startPoint y: 314, endPoint x: 365, endPoint y: 320, distance: 48.8
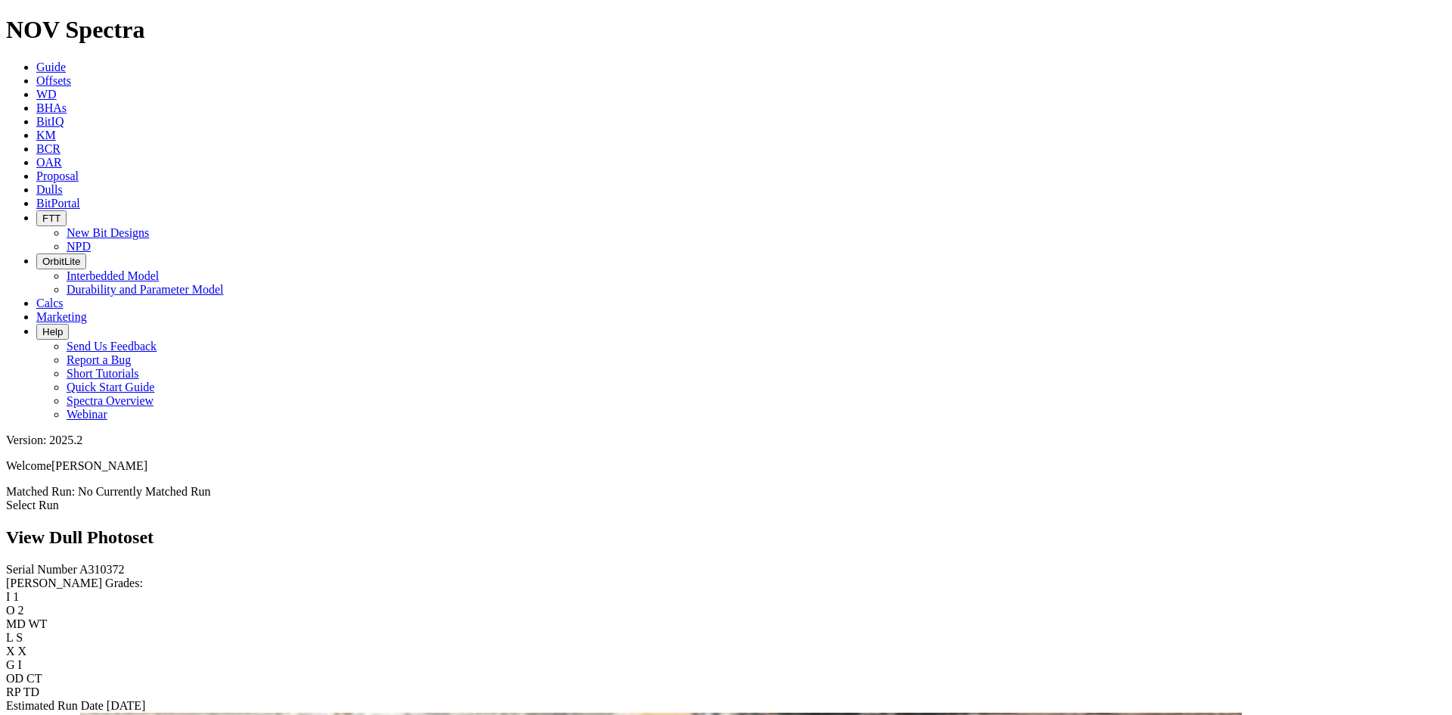
scroll to position [1543, 0]
drag, startPoint x: 402, startPoint y: 279, endPoint x: 278, endPoint y: 344, distance: 140.0
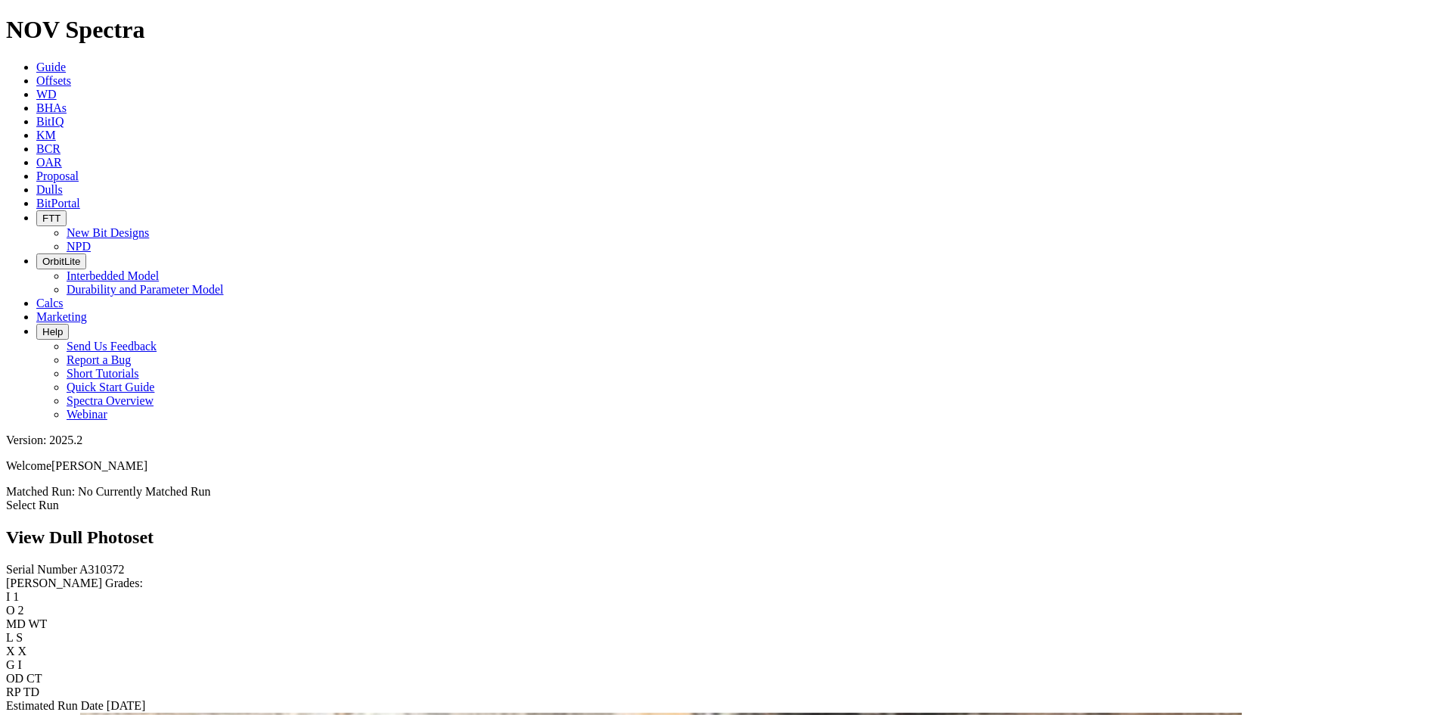
scroll to position [1240, 0]
